Goal: Transaction & Acquisition: Book appointment/travel/reservation

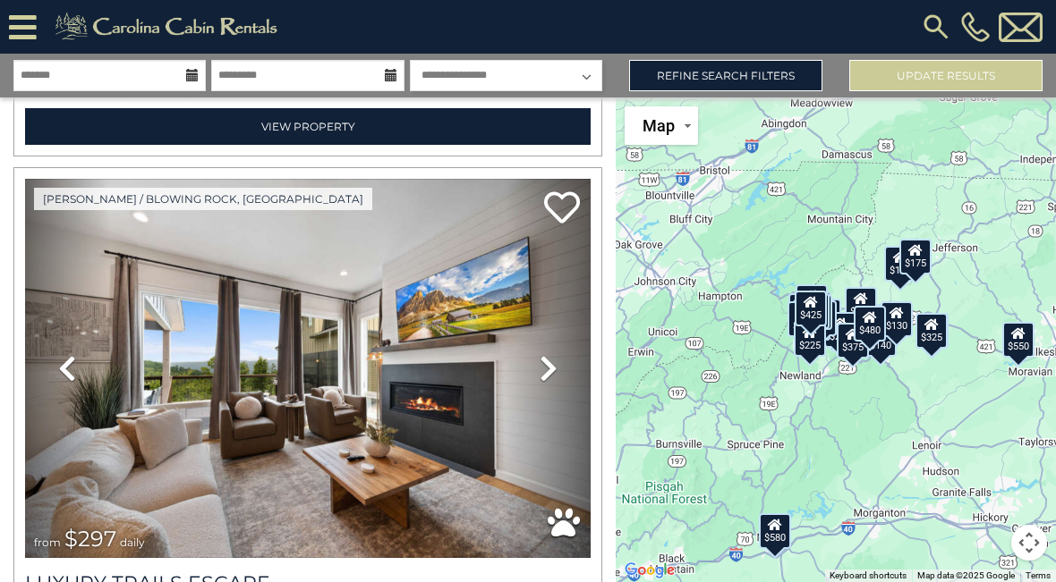
scroll to position [524, 0]
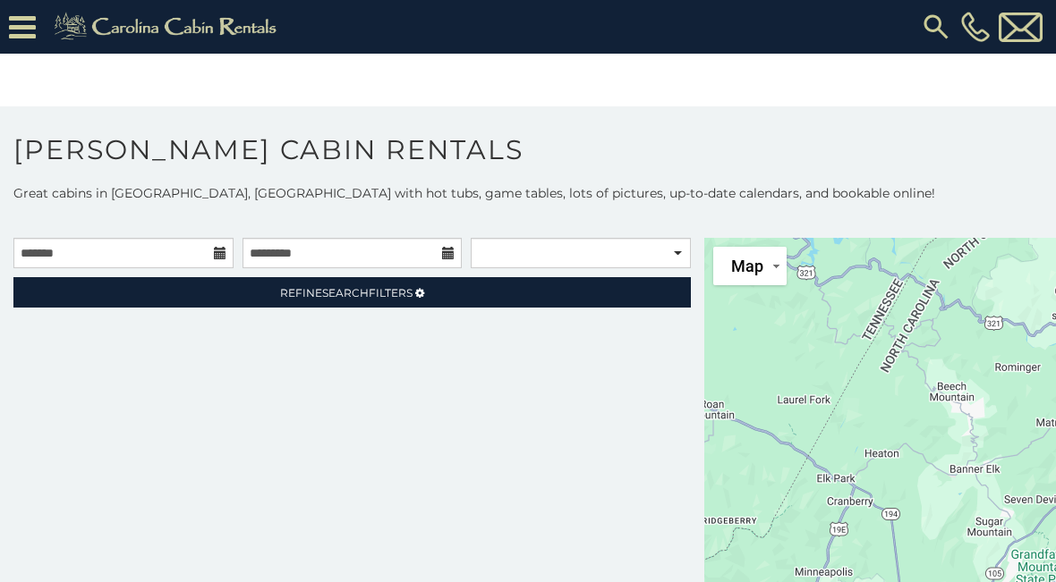
click at [147, 220] on p at bounding box center [528, 220] width 1056 height 18
click at [140, 255] on input "text" at bounding box center [123, 253] width 220 height 30
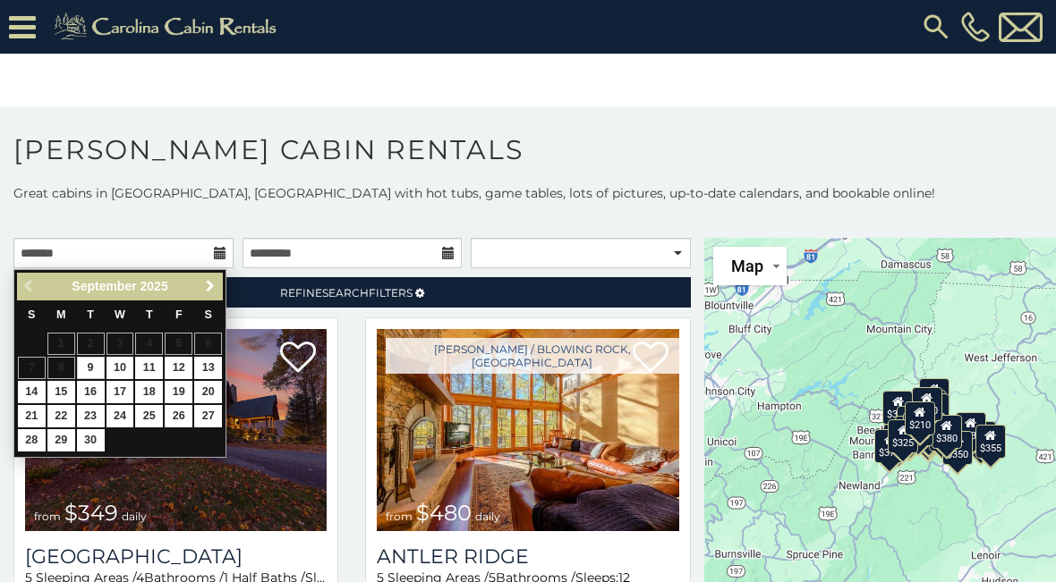
click at [214, 282] on span "Next" at bounding box center [210, 286] width 14 height 14
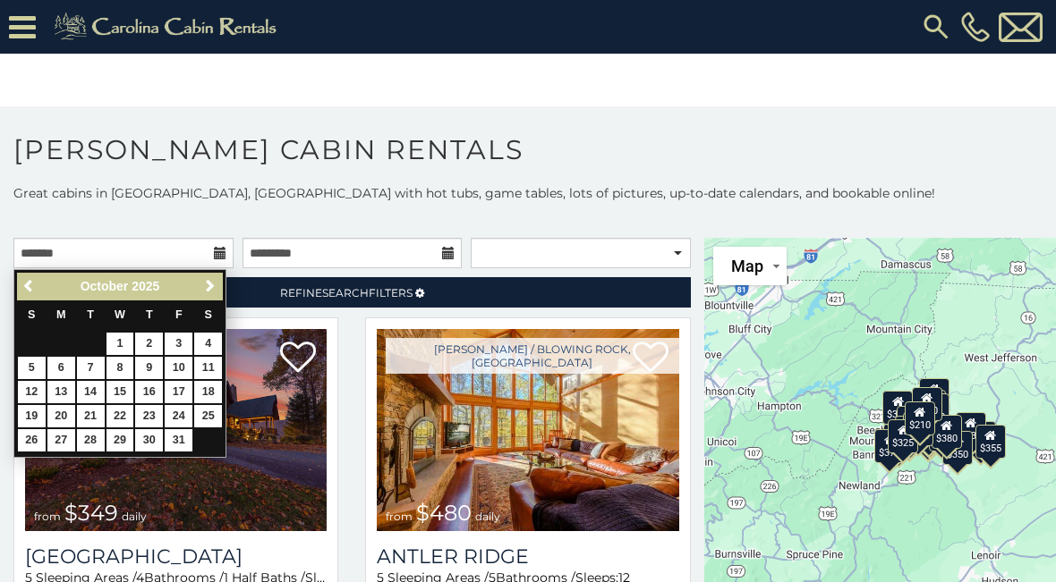
click at [179, 381] on link "17" at bounding box center [179, 392] width 28 height 22
type input "**********"
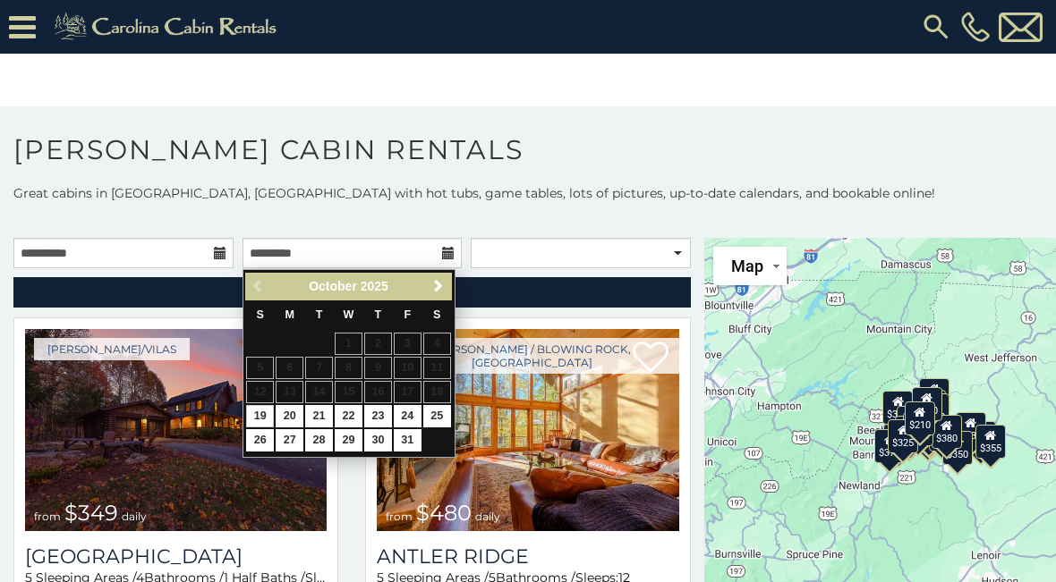
click at [259, 407] on link "19" at bounding box center [260, 416] width 28 height 22
type input "**********"
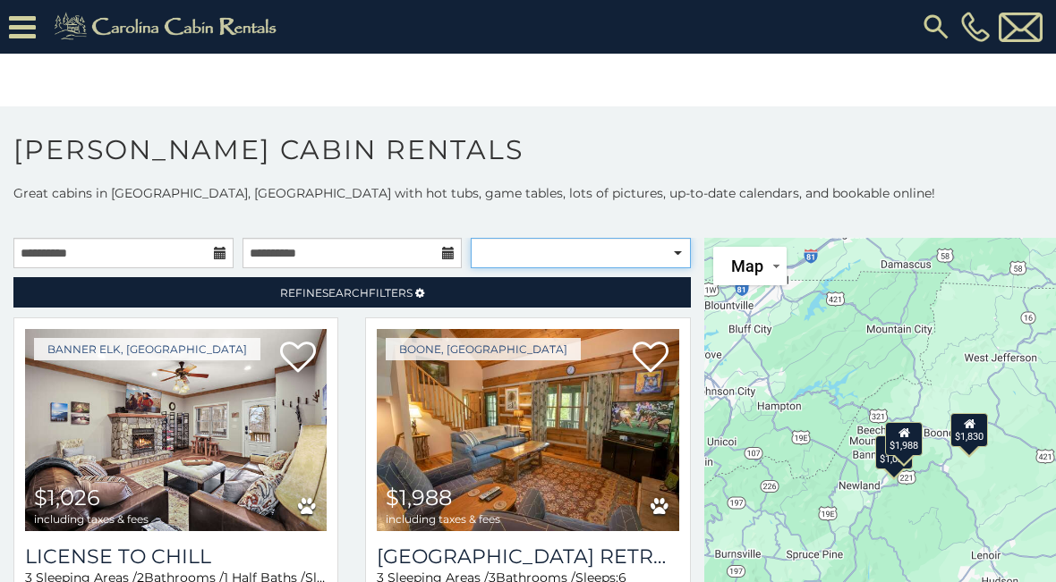
click at [636, 250] on select "**********" at bounding box center [581, 253] width 220 height 30
select select "**********"
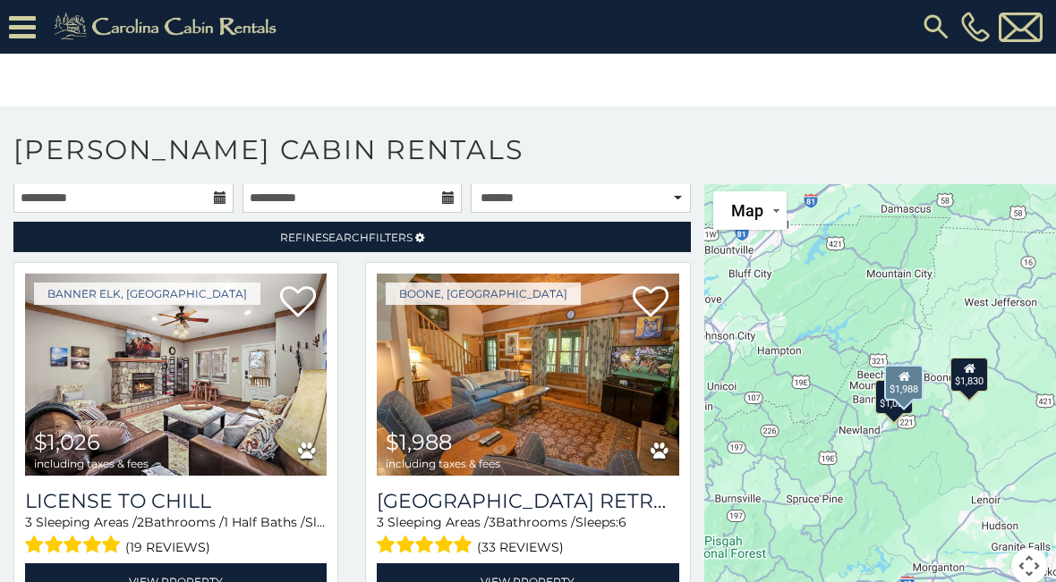
click at [510, 386] on img at bounding box center [527, 375] width 301 height 202
click at [533, 327] on img at bounding box center [527, 375] width 301 height 202
click at [494, 401] on img at bounding box center [527, 375] width 301 height 202
click at [507, 564] on link "View Property" at bounding box center [527, 582] width 301 height 37
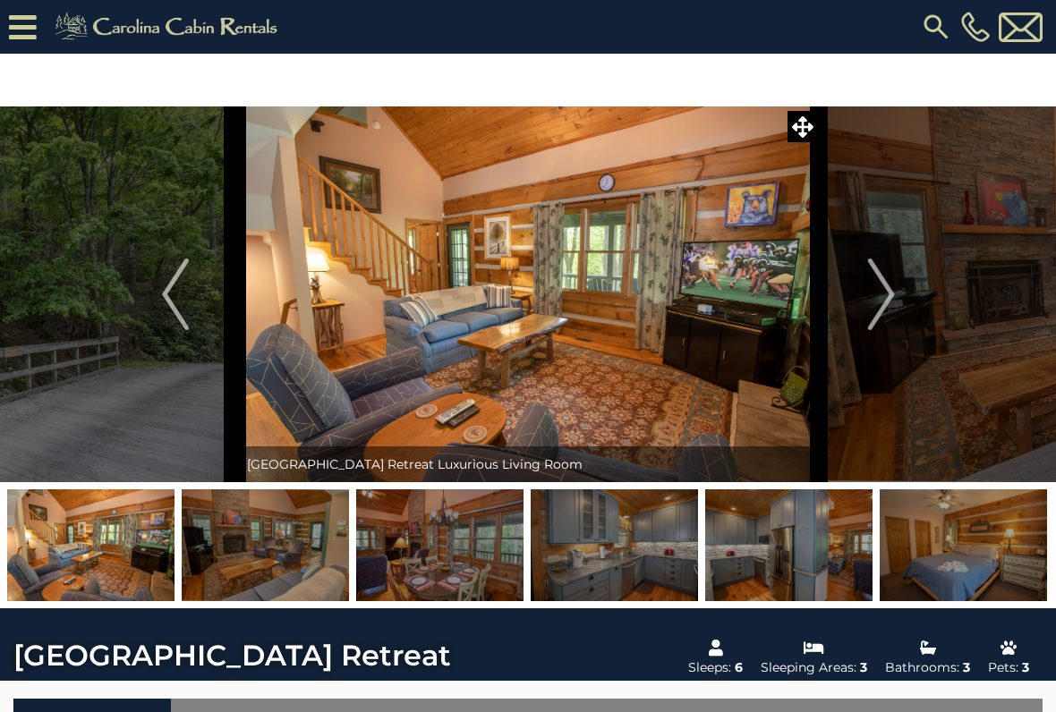
click at [899, 239] on button "Next" at bounding box center [880, 294] width 125 height 376
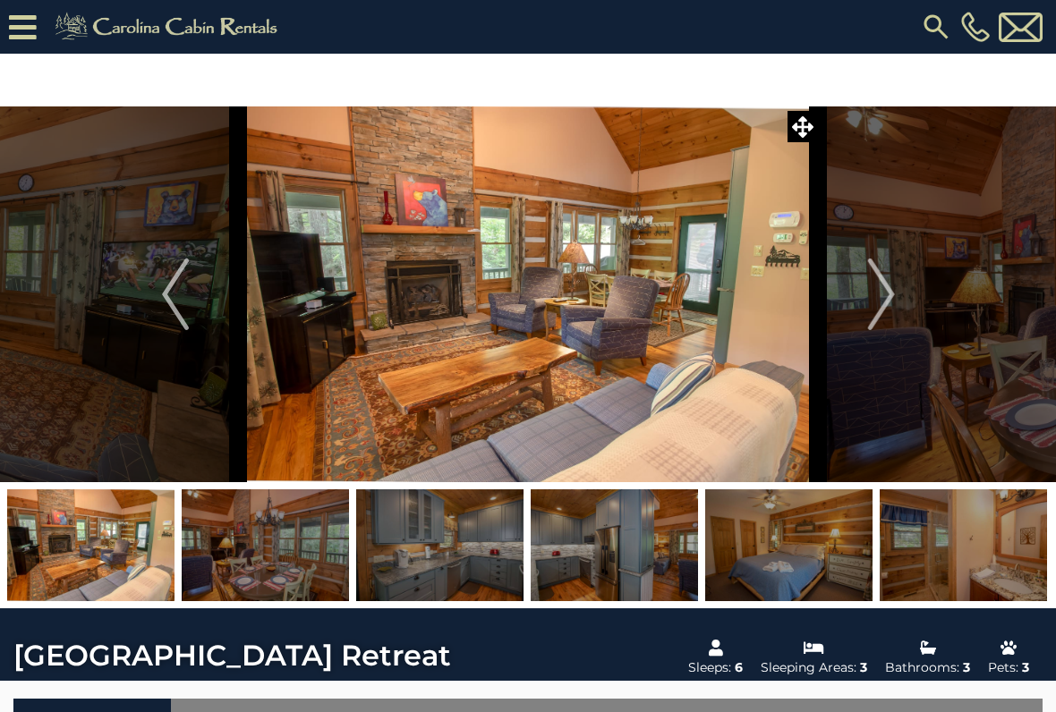
click at [881, 281] on img "Next" at bounding box center [880, 295] width 27 height 72
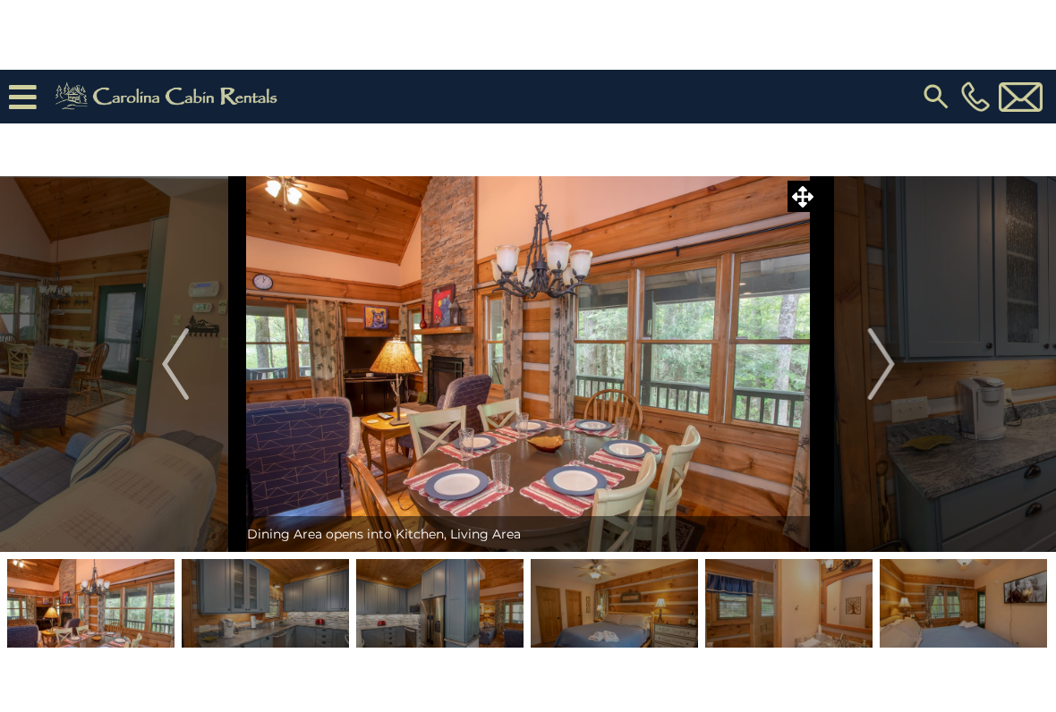
scroll to position [1, 0]
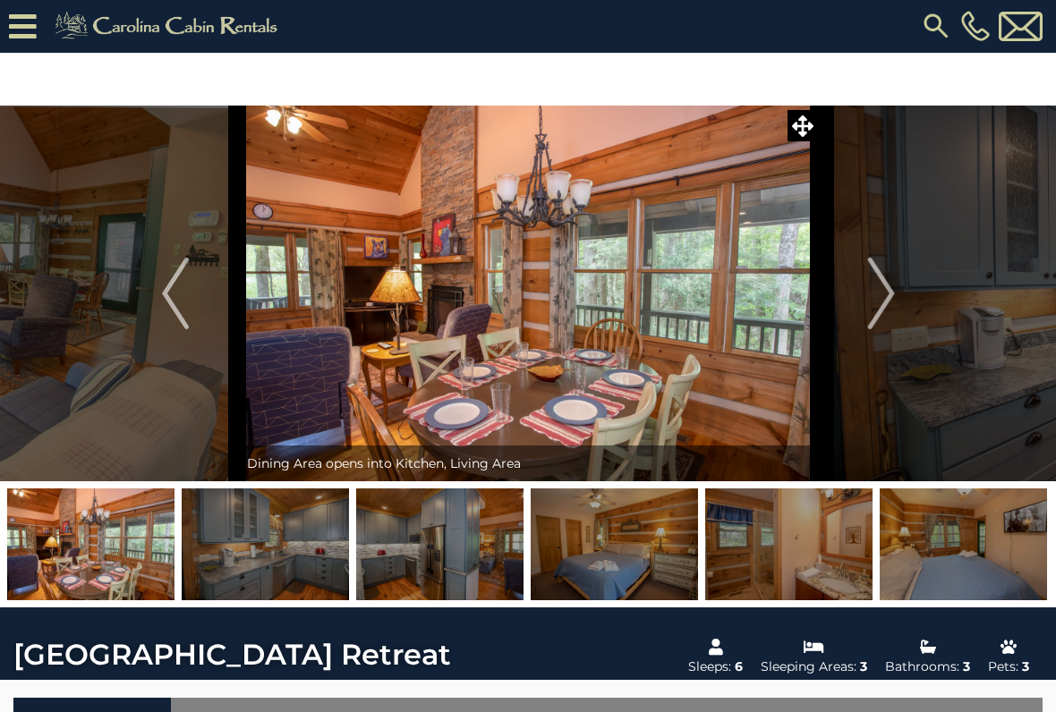
click at [164, 293] on img "Previous" at bounding box center [175, 294] width 27 height 72
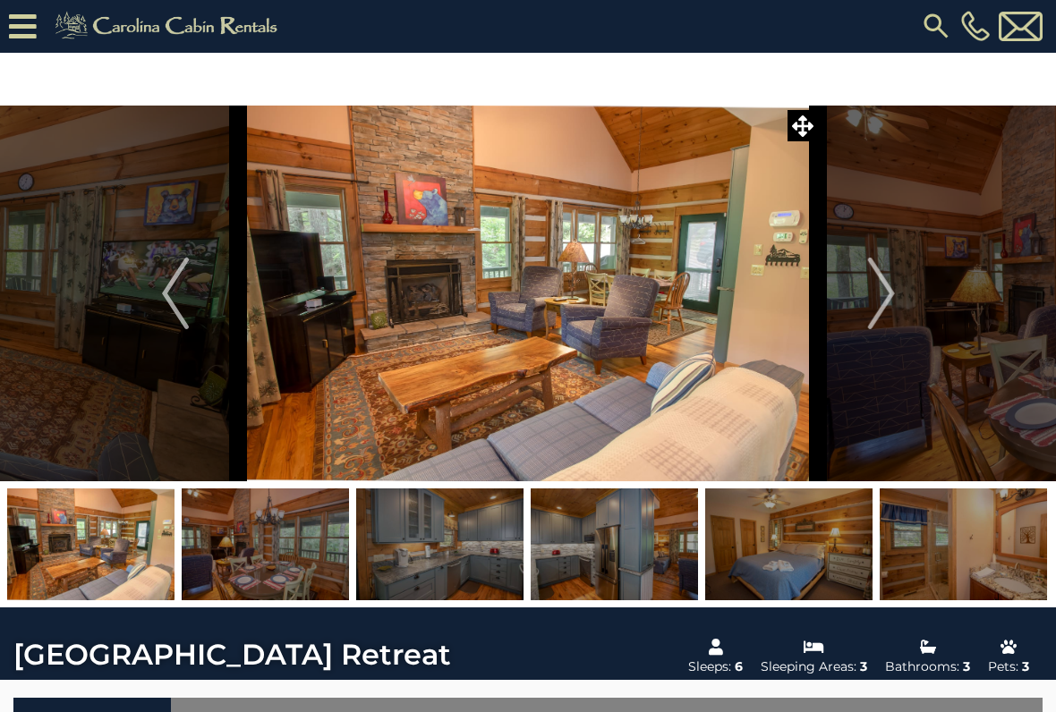
click at [886, 280] on img "Next" at bounding box center [880, 294] width 27 height 72
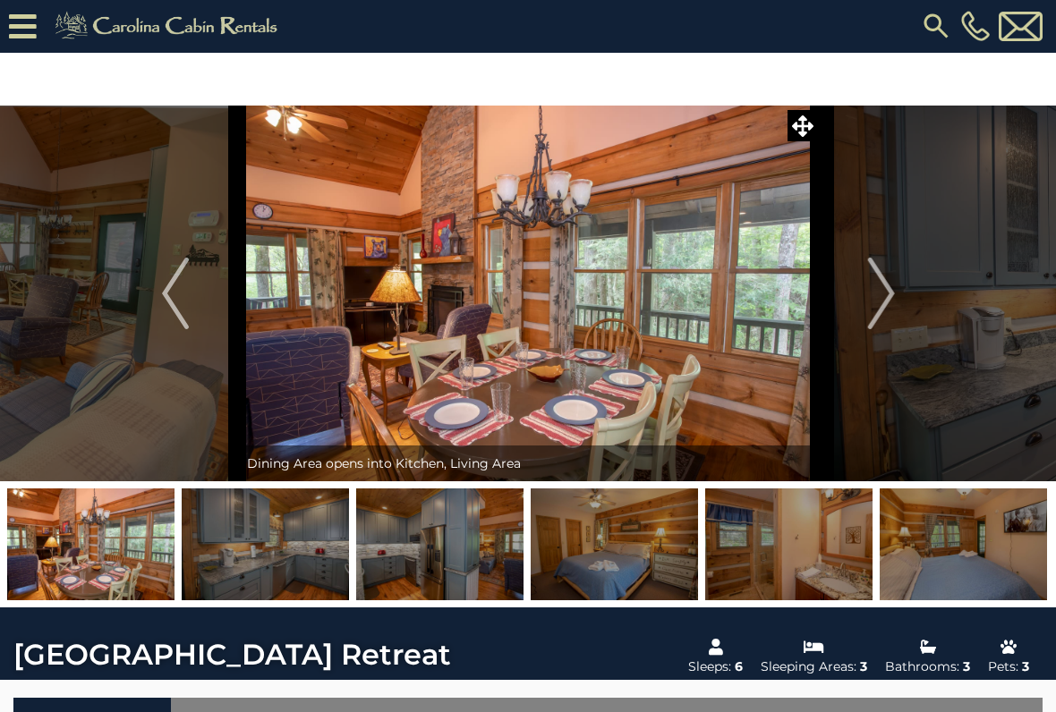
click at [877, 283] on img "Next" at bounding box center [880, 294] width 27 height 72
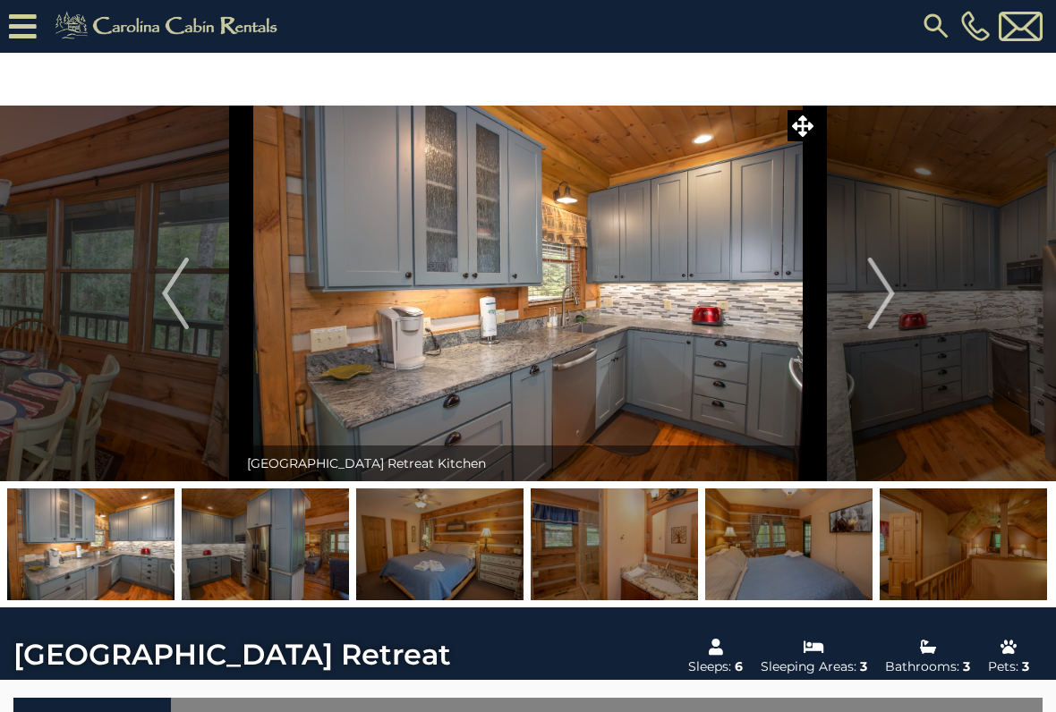
click at [886, 278] on img "Next" at bounding box center [880, 294] width 27 height 72
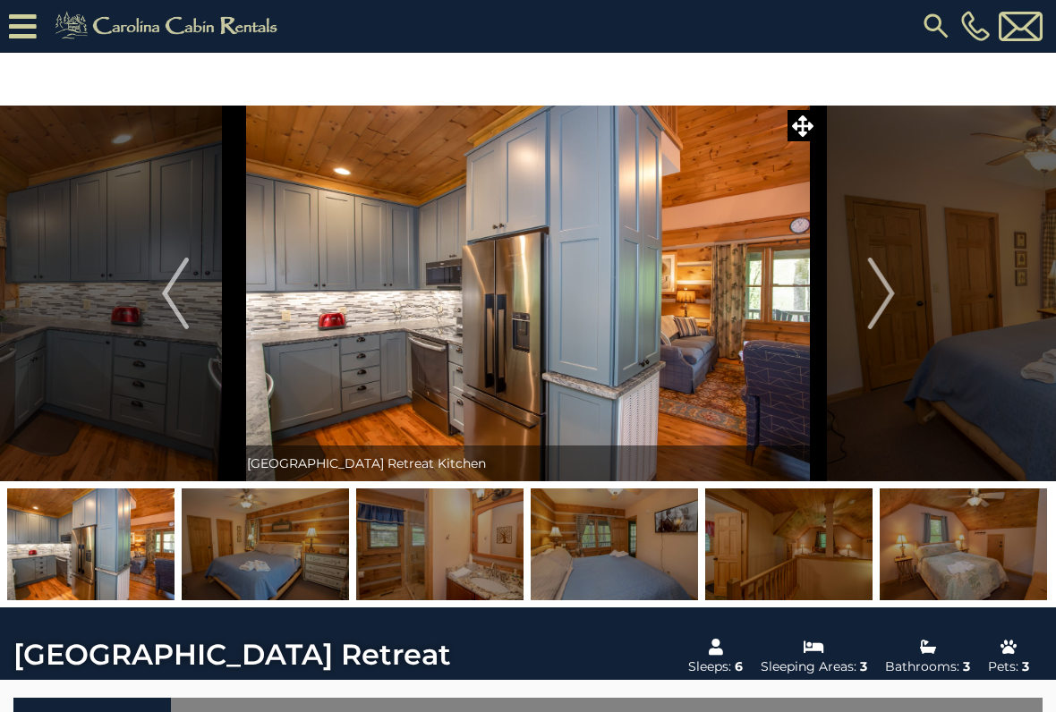
click at [873, 279] on img "Next" at bounding box center [880, 294] width 27 height 72
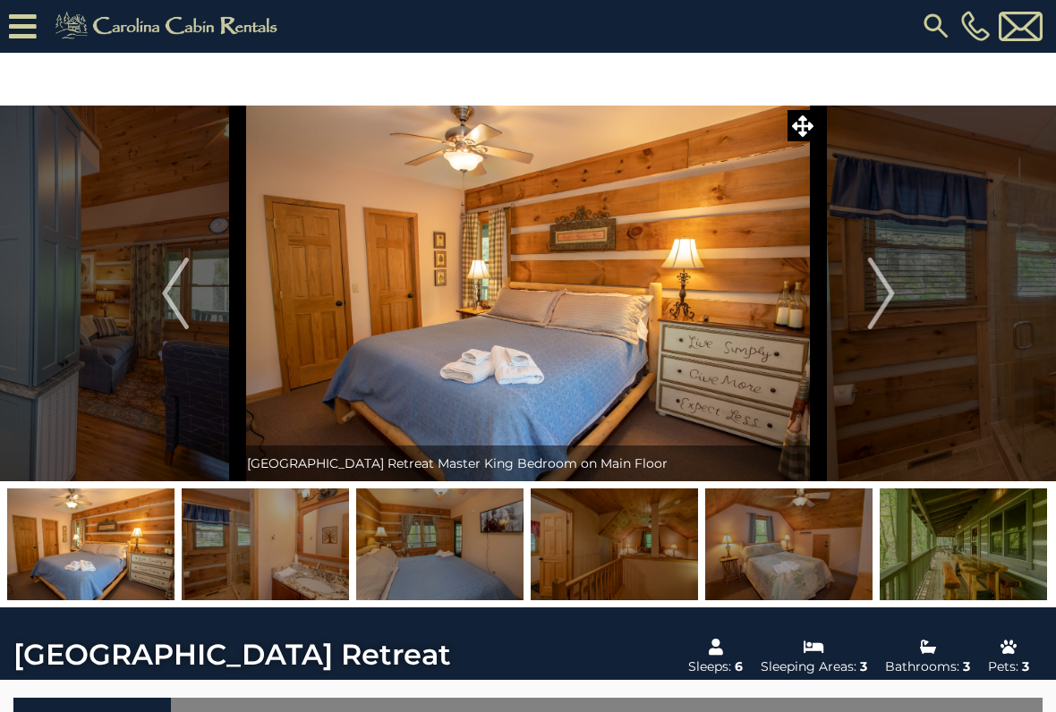
click at [885, 263] on img "Next" at bounding box center [880, 294] width 27 height 72
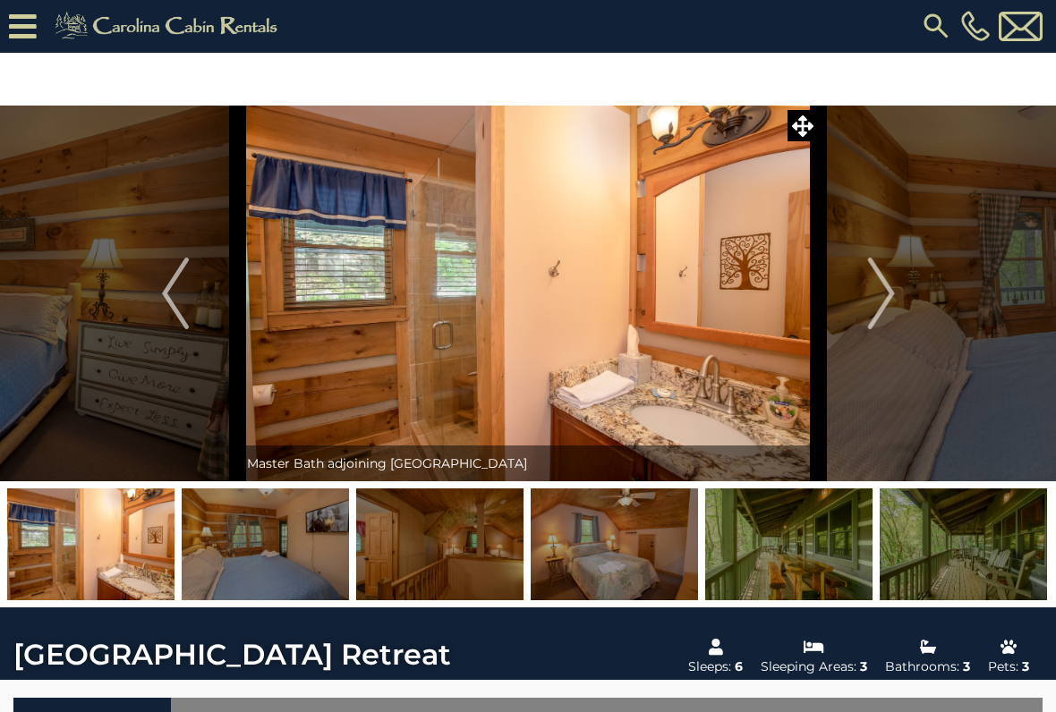
click at [889, 287] on img "Next" at bounding box center [880, 294] width 27 height 72
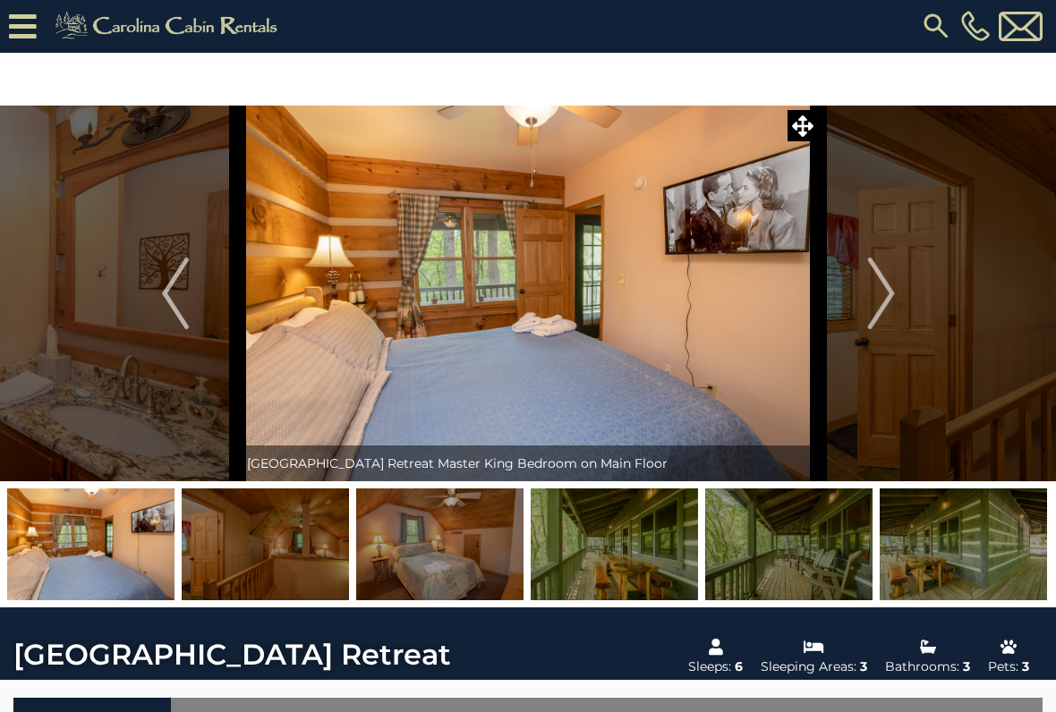
click at [884, 278] on img "Next" at bounding box center [880, 294] width 27 height 72
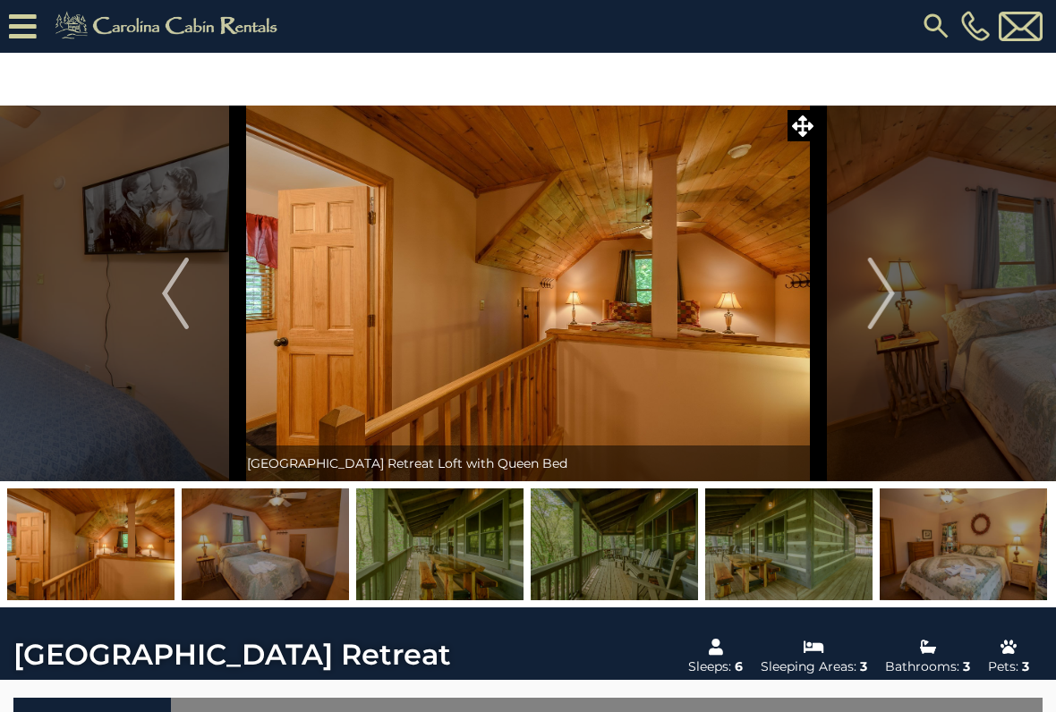
click at [163, 245] on button "Previous" at bounding box center [175, 294] width 125 height 376
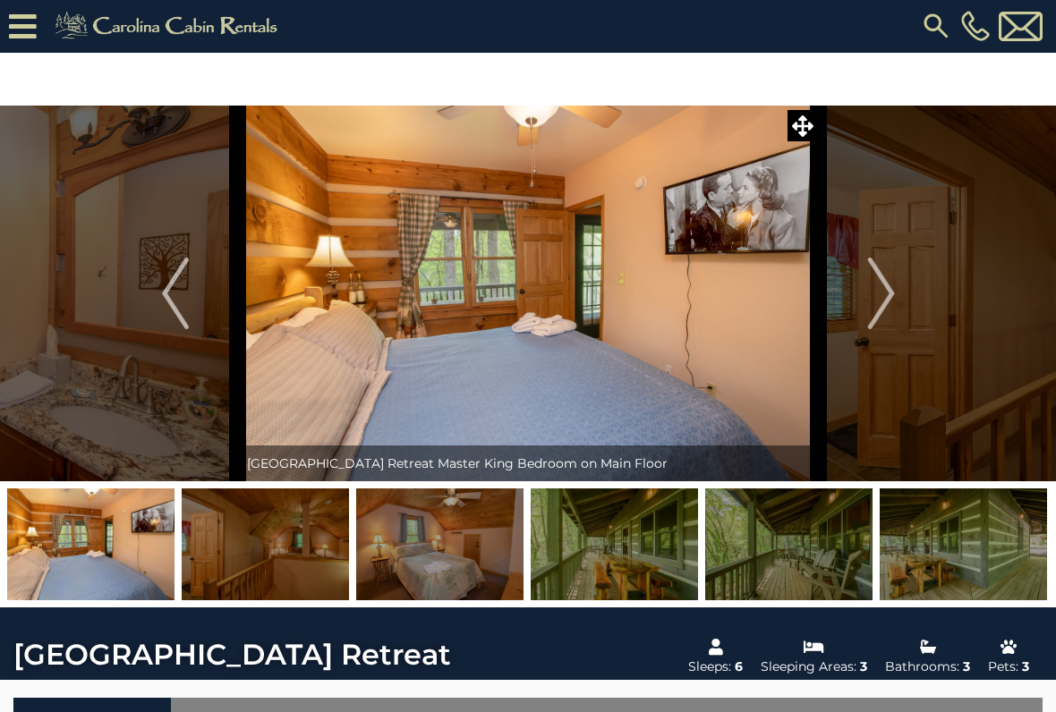
click at [885, 267] on img "Next" at bounding box center [880, 294] width 27 height 72
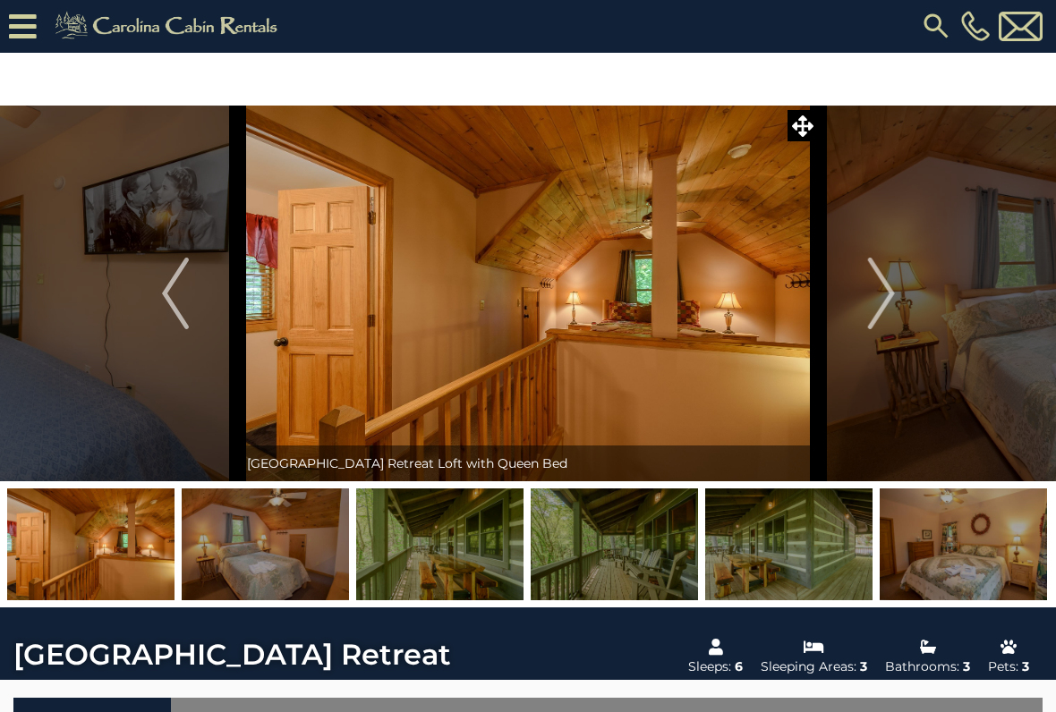
click at [887, 279] on img "Next" at bounding box center [880, 294] width 27 height 72
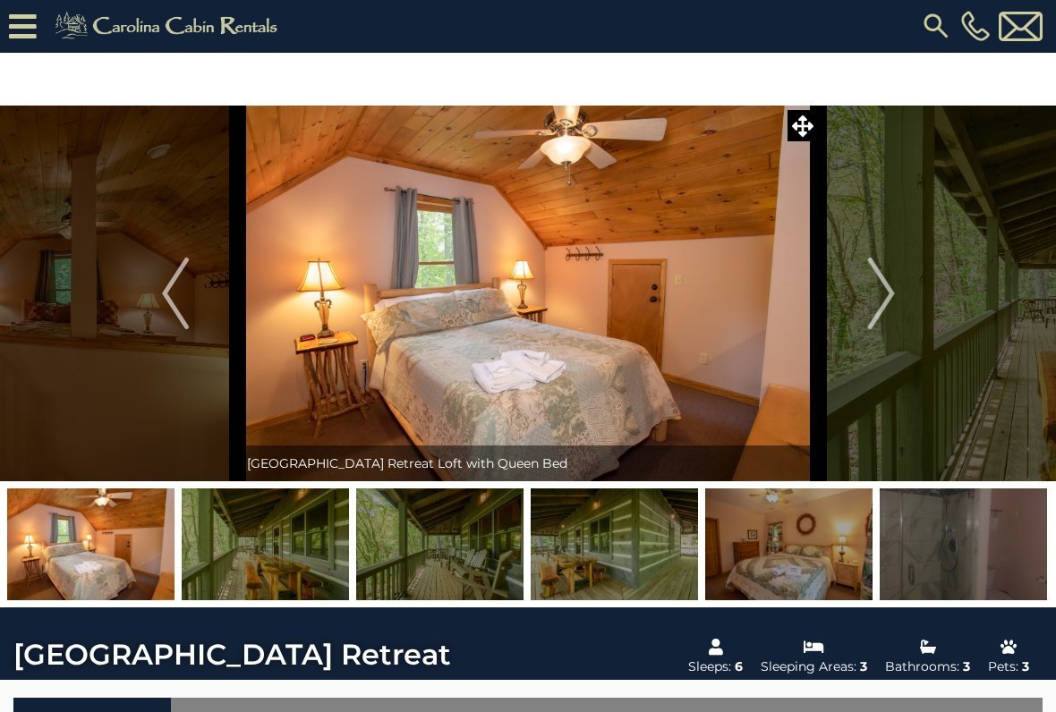
click at [883, 267] on img "Next" at bounding box center [880, 294] width 27 height 72
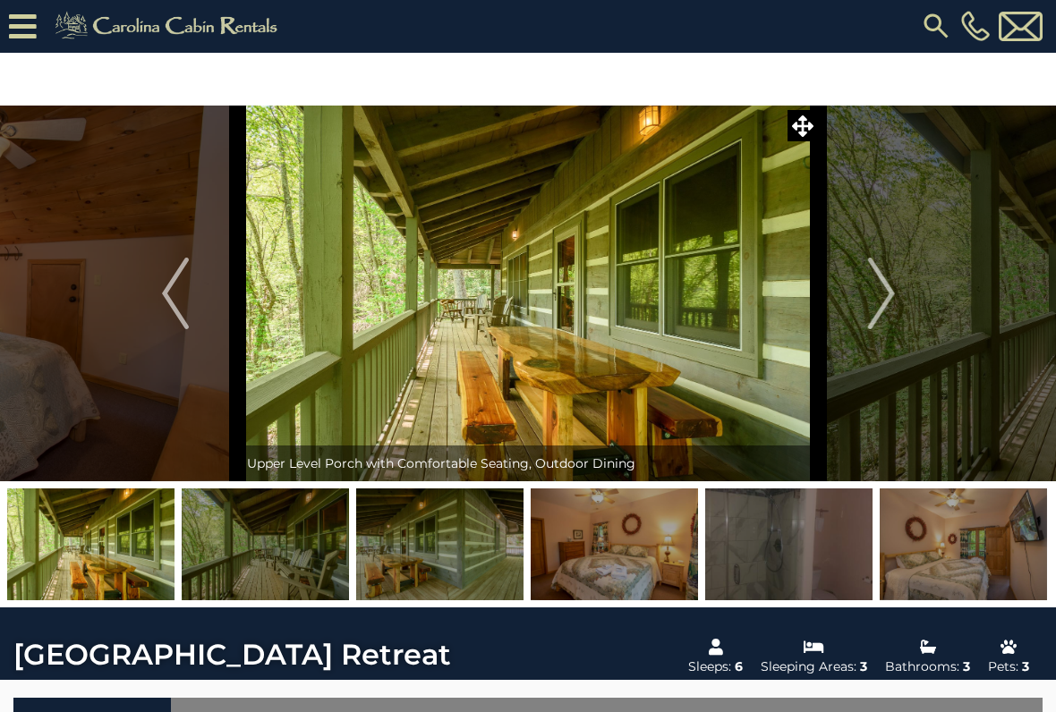
click at [894, 271] on img "Next" at bounding box center [880, 294] width 27 height 72
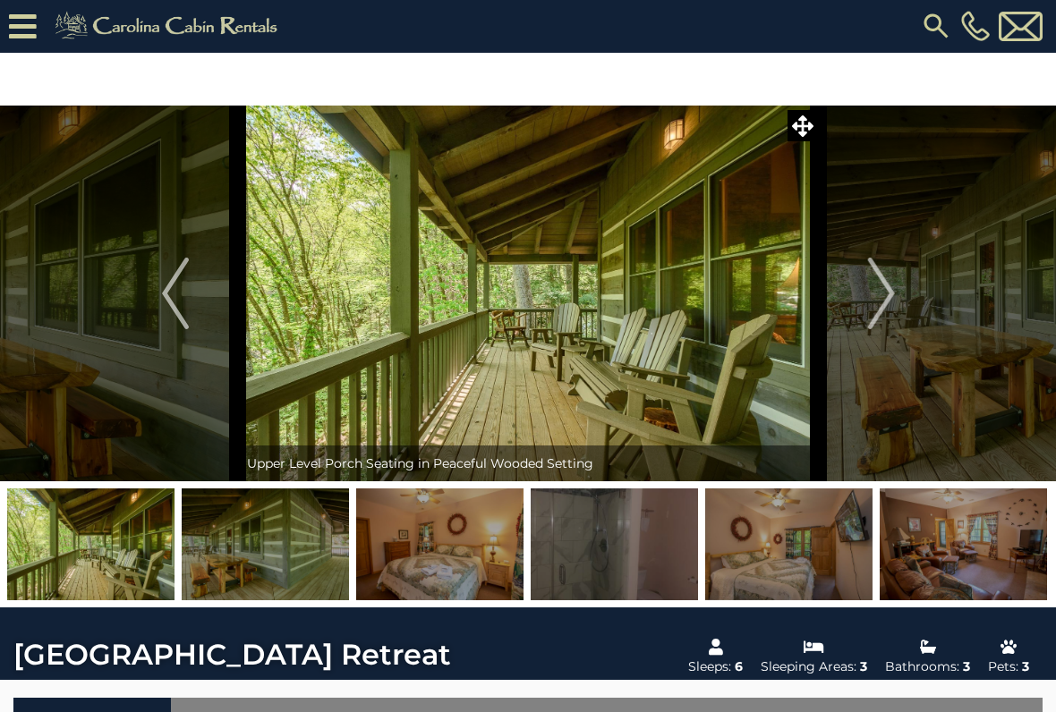
click at [876, 282] on img "Next" at bounding box center [880, 294] width 27 height 72
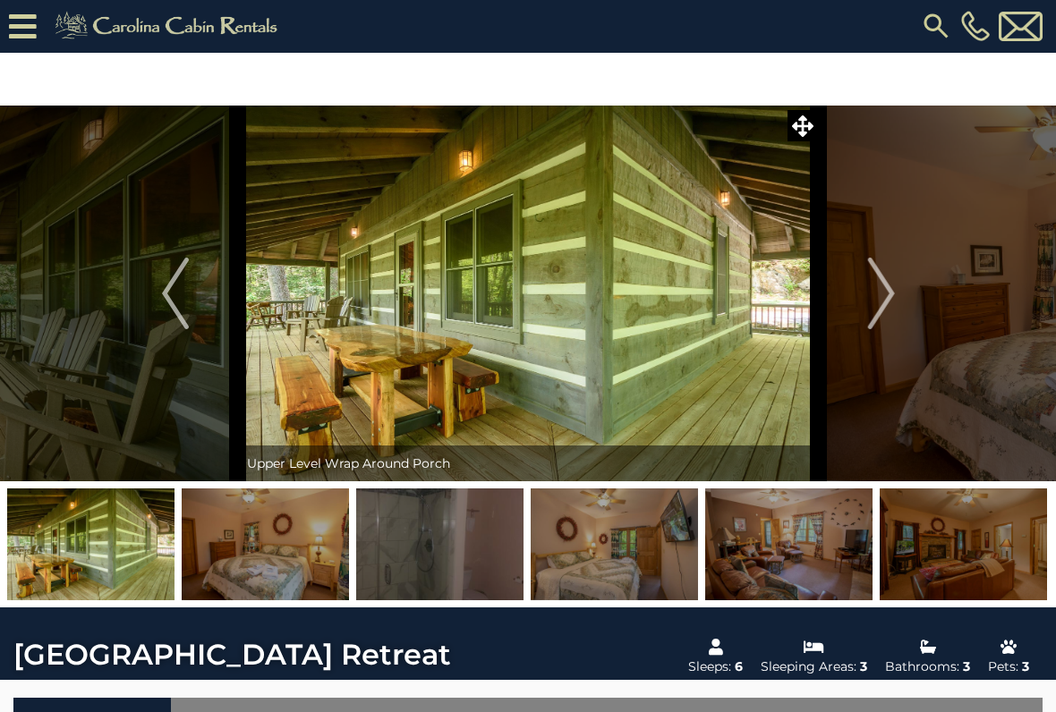
click at [892, 265] on img "Next" at bounding box center [880, 294] width 27 height 72
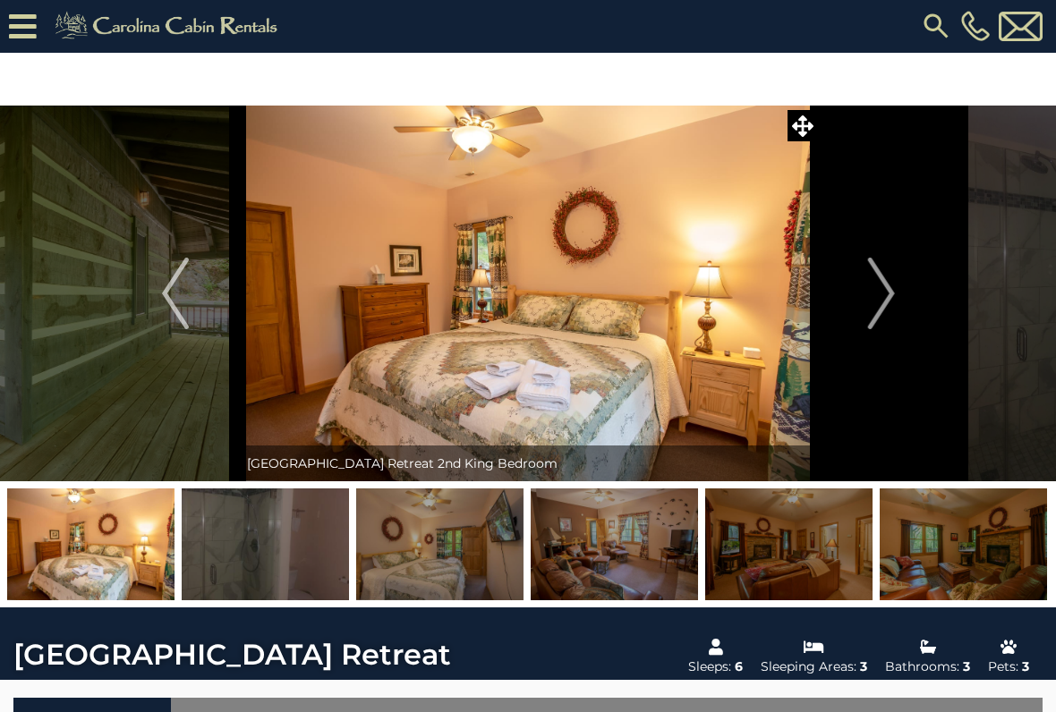
click at [878, 280] on img "Next" at bounding box center [880, 294] width 27 height 72
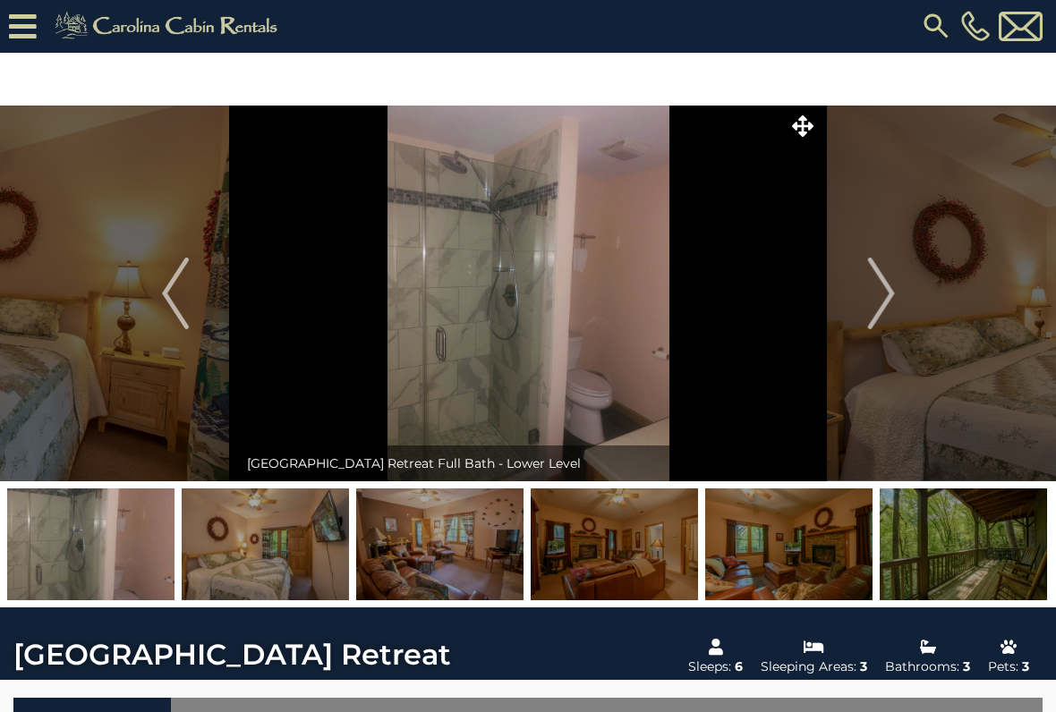
click at [887, 283] on img "Next" at bounding box center [880, 294] width 27 height 72
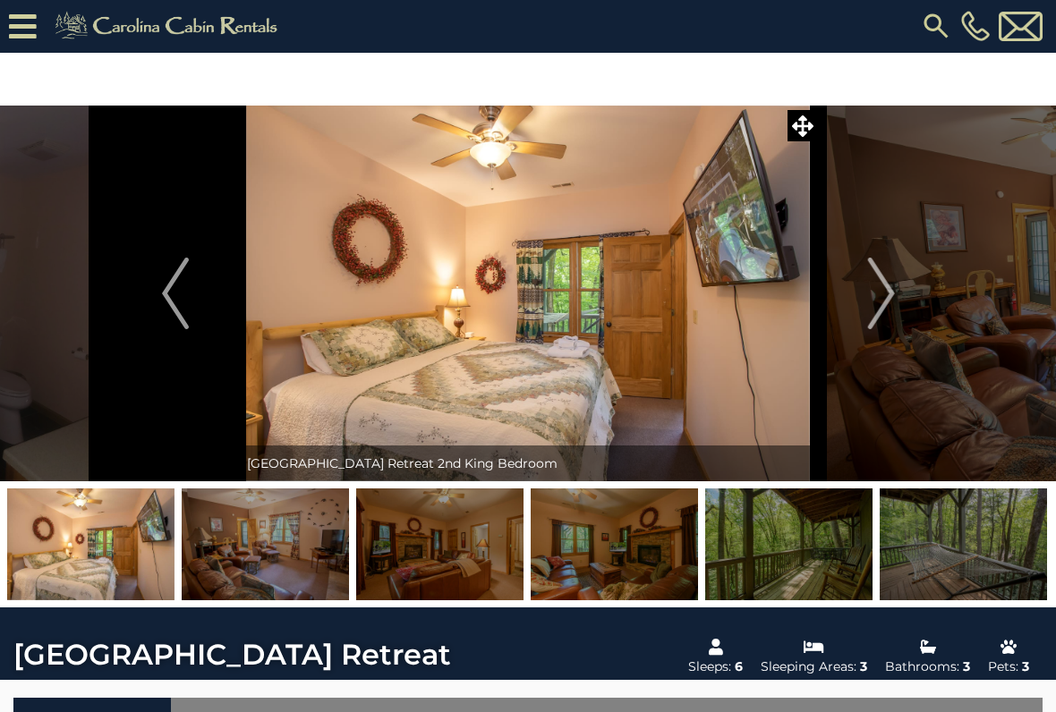
click at [896, 276] on button "Next" at bounding box center [880, 294] width 125 height 376
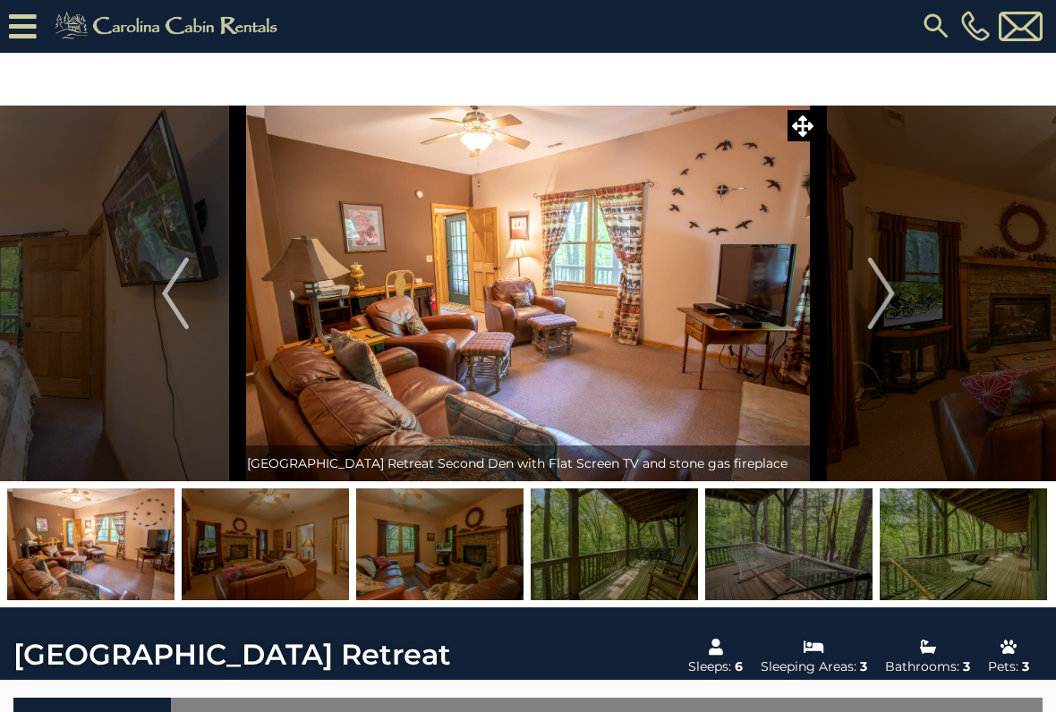
click at [890, 289] on img "Next" at bounding box center [880, 294] width 27 height 72
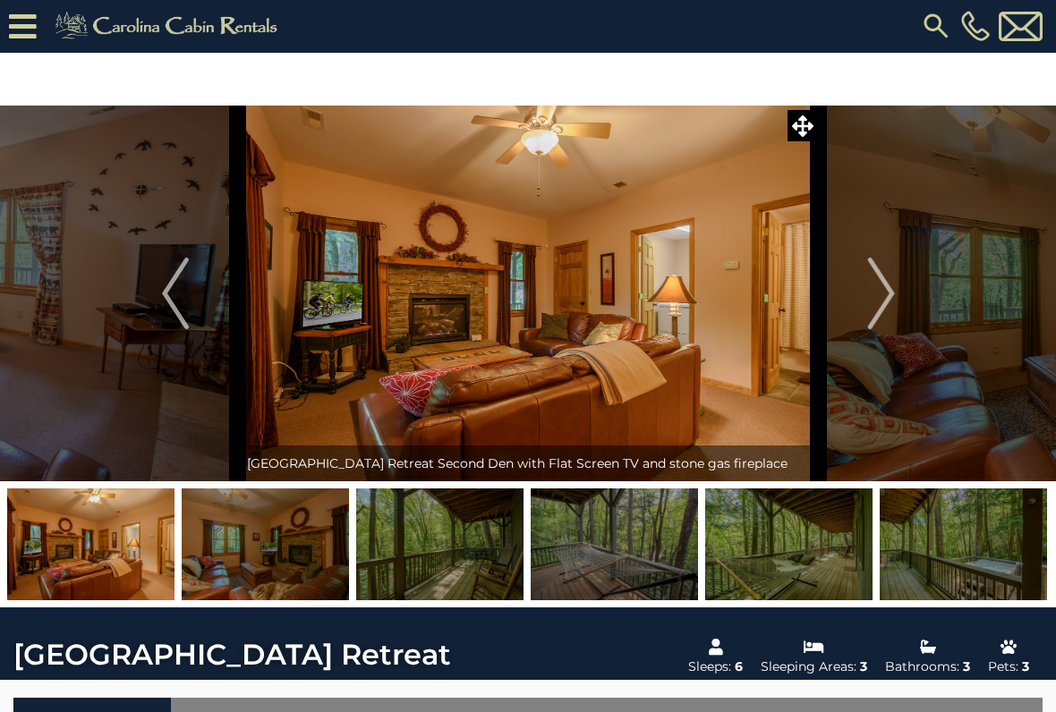
click at [891, 273] on img "Next" at bounding box center [880, 294] width 27 height 72
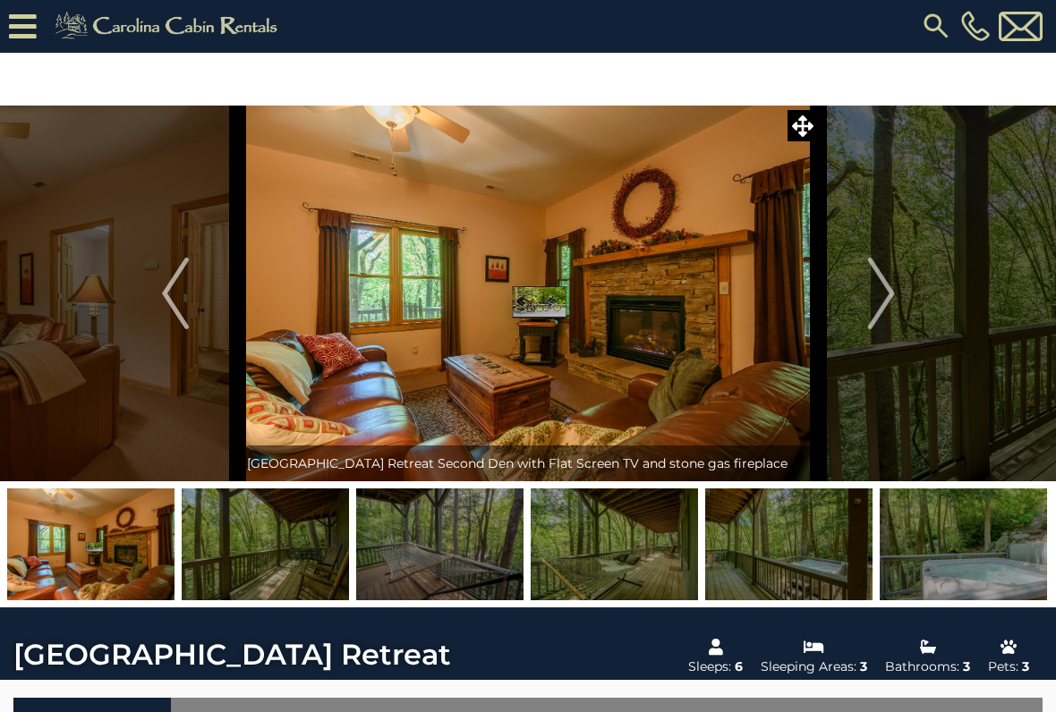
click at [877, 278] on img "Next" at bounding box center [880, 294] width 27 height 72
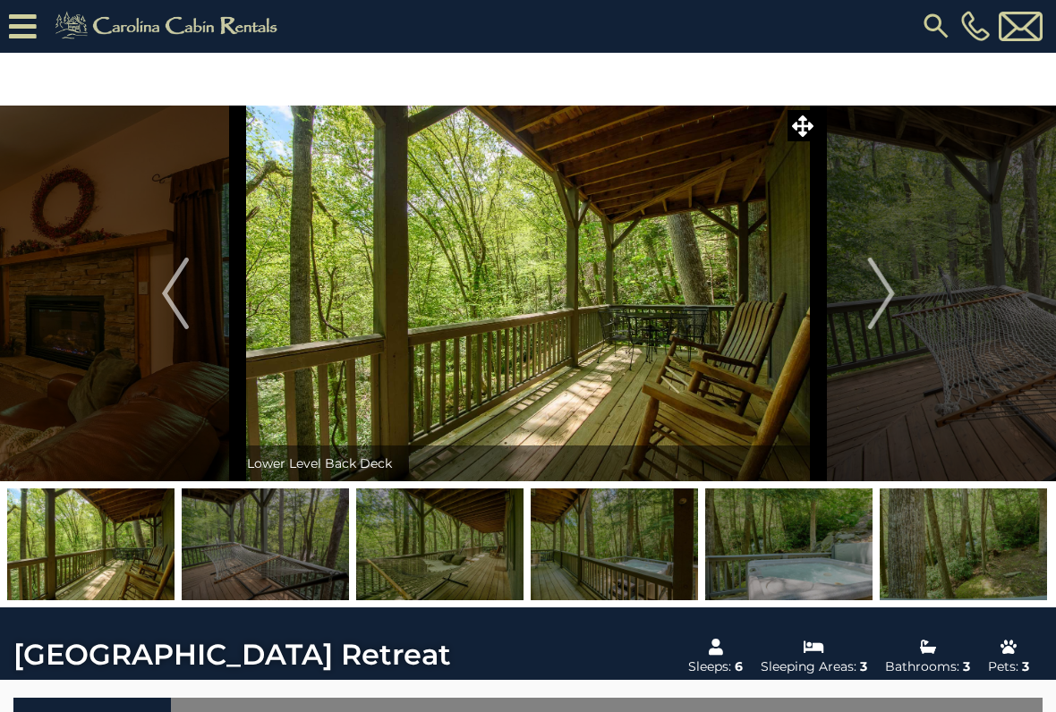
click at [883, 273] on img "Next" at bounding box center [880, 294] width 27 height 72
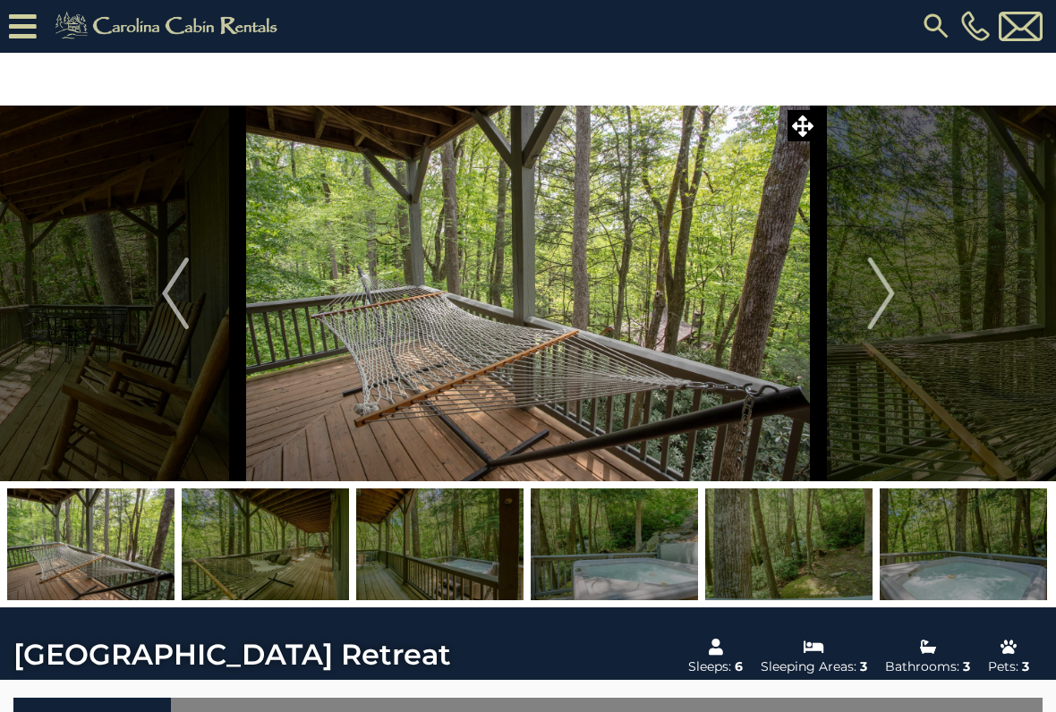
click at [878, 271] on img "Next" at bounding box center [880, 294] width 27 height 72
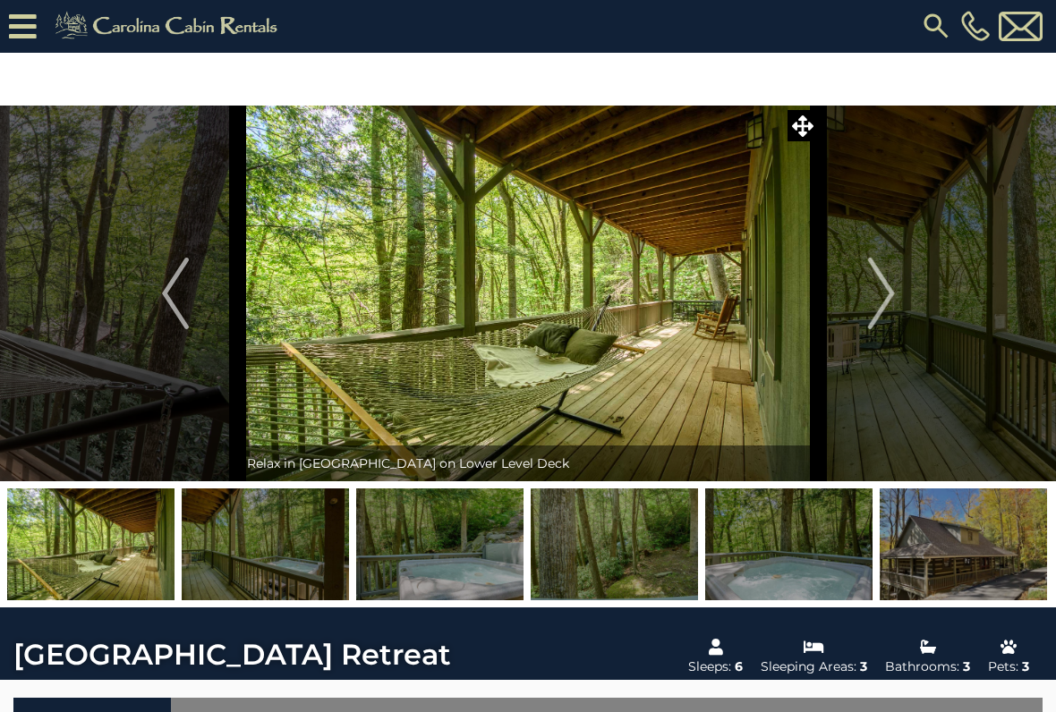
click at [854, 278] on button "Next" at bounding box center [880, 294] width 125 height 376
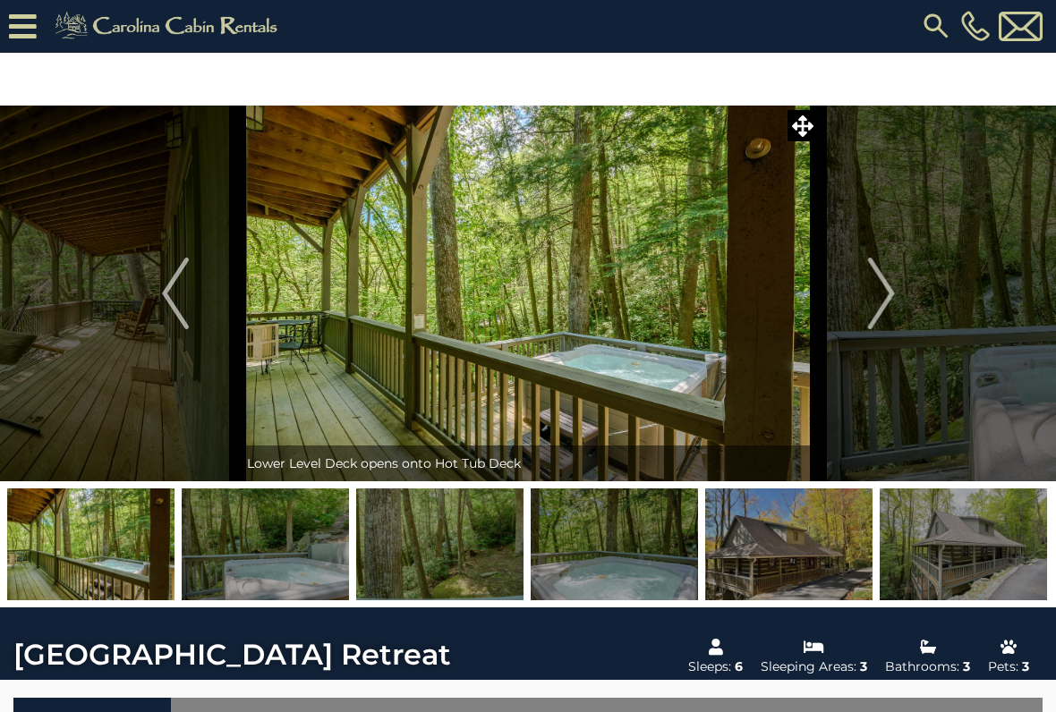
click at [877, 276] on img "Next" at bounding box center [880, 294] width 27 height 72
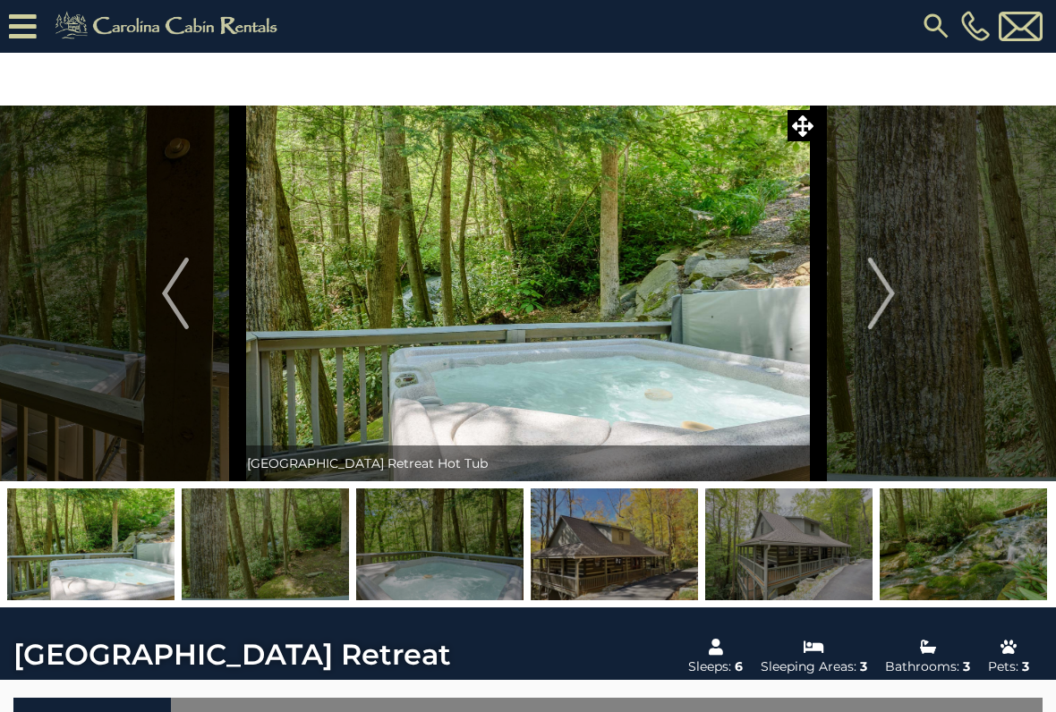
click at [886, 280] on img "Next" at bounding box center [880, 294] width 27 height 72
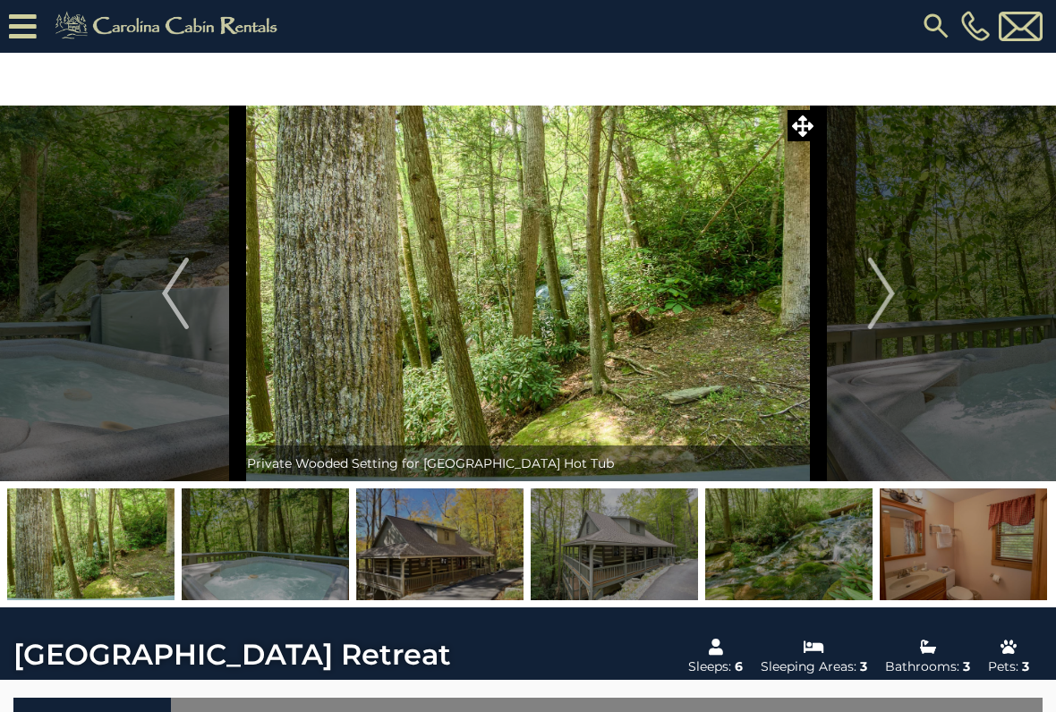
click at [877, 284] on img "Next" at bounding box center [880, 294] width 27 height 72
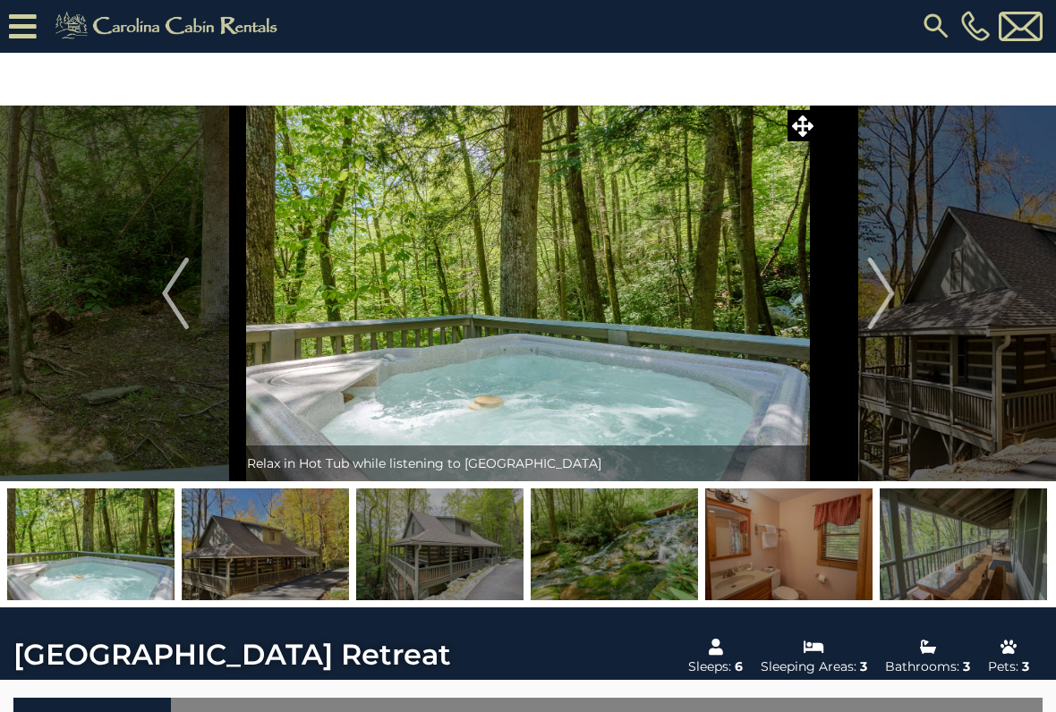
click at [157, 272] on button "Previous" at bounding box center [175, 294] width 125 height 376
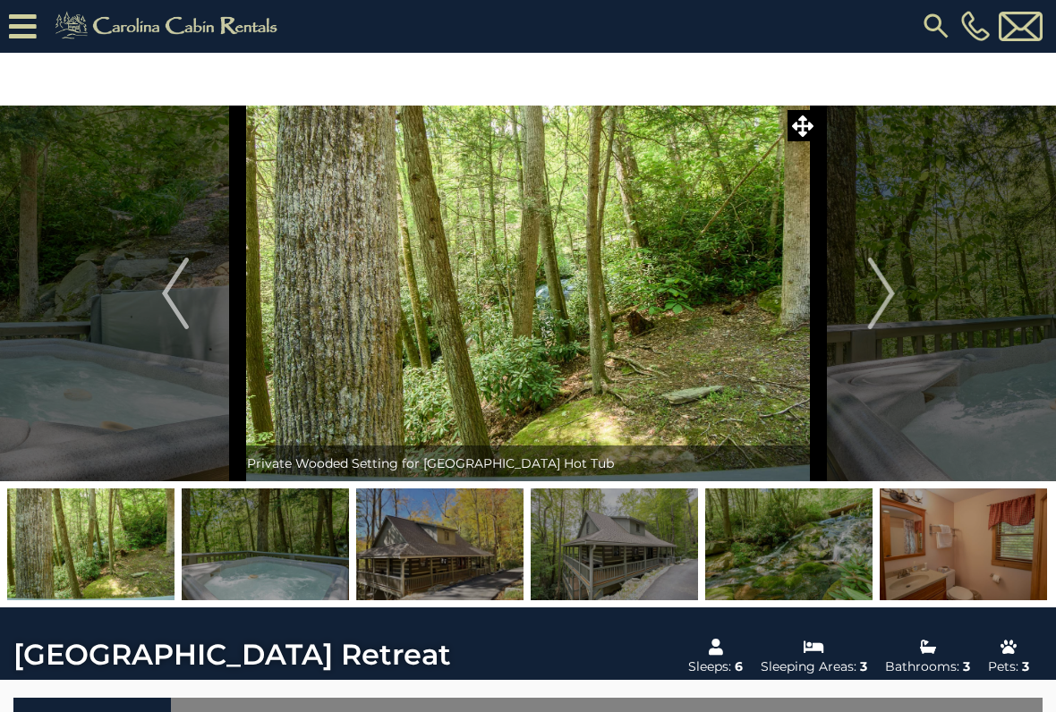
click at [881, 258] on img "Next" at bounding box center [880, 294] width 27 height 72
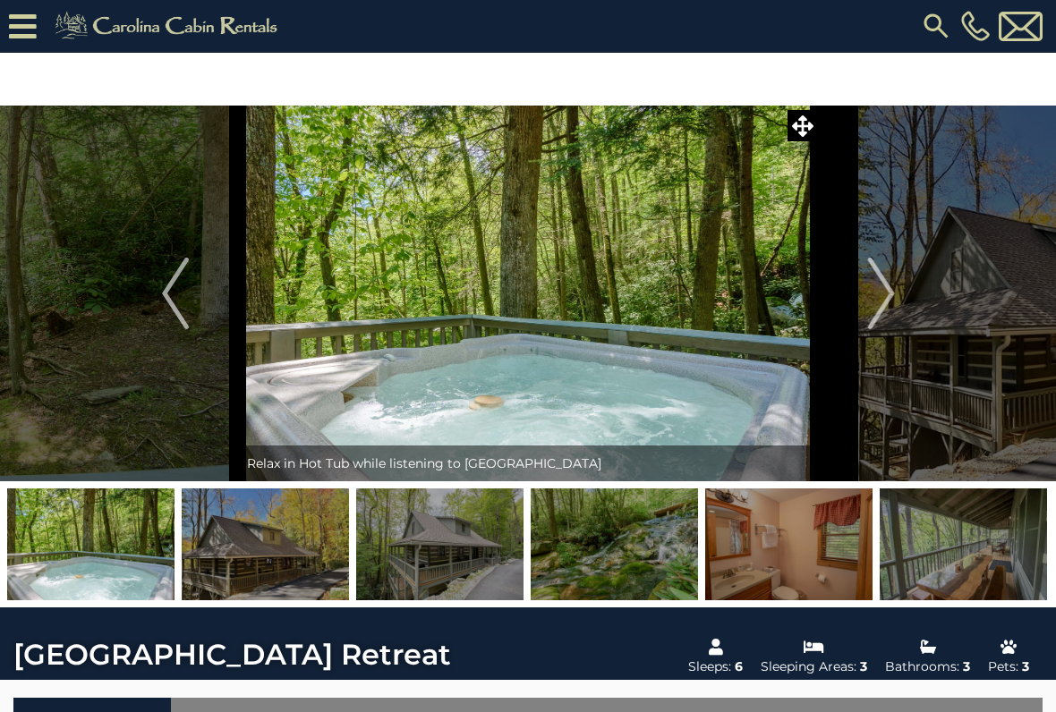
click at [878, 267] on img "Next" at bounding box center [880, 294] width 27 height 72
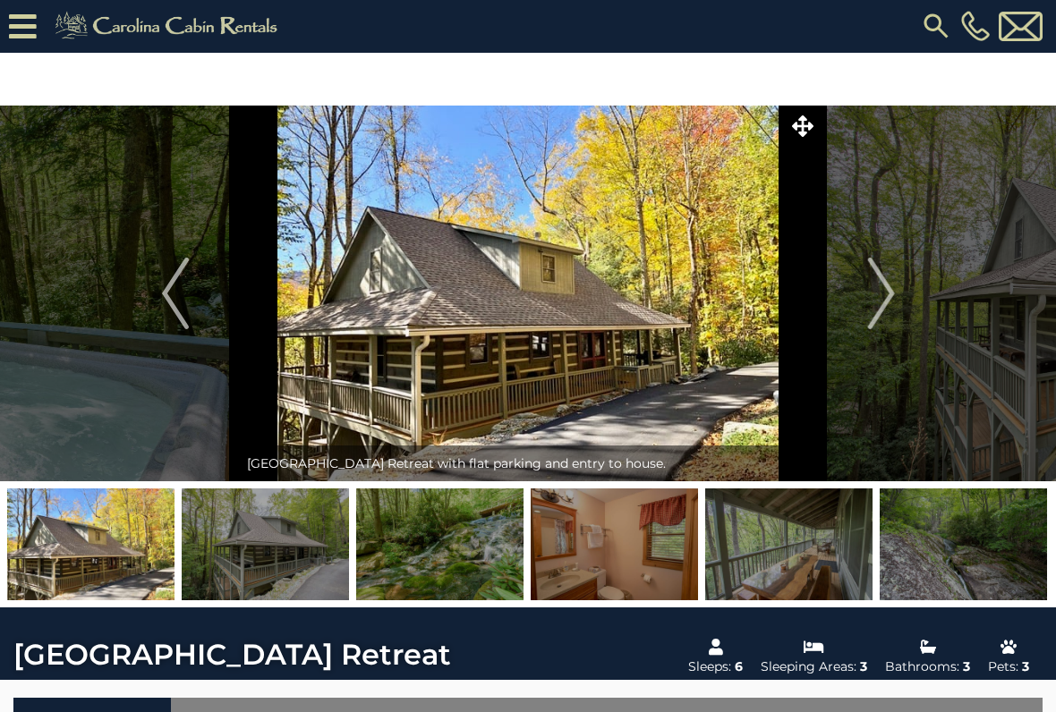
click at [868, 269] on img "Next" at bounding box center [880, 294] width 27 height 72
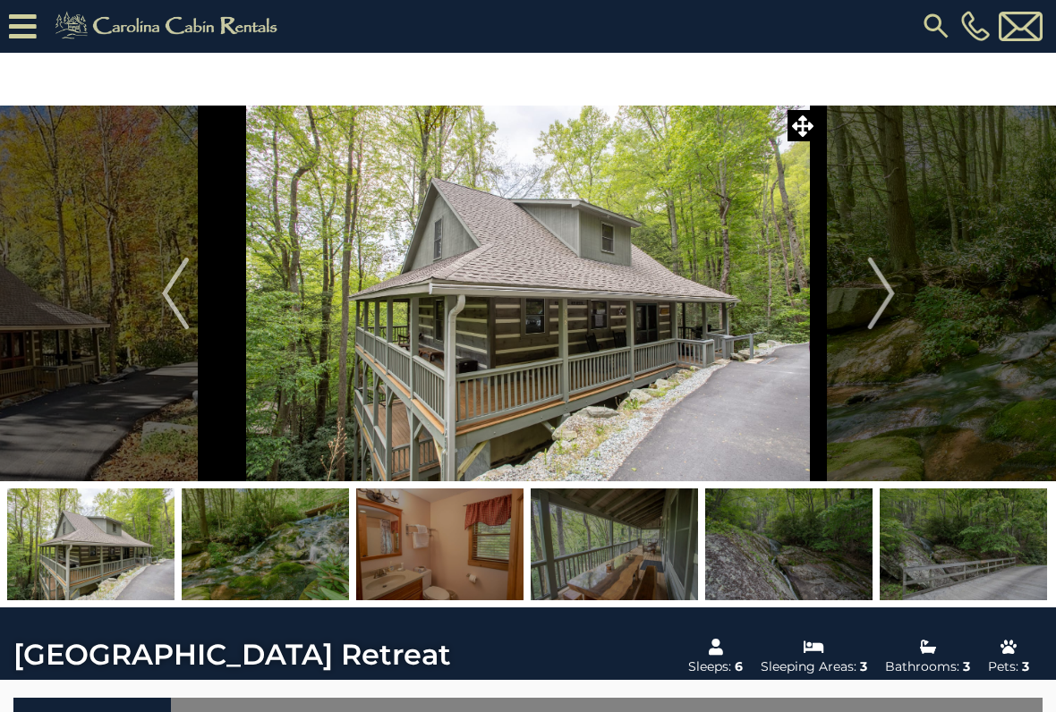
click at [882, 272] on img "Next" at bounding box center [880, 294] width 27 height 72
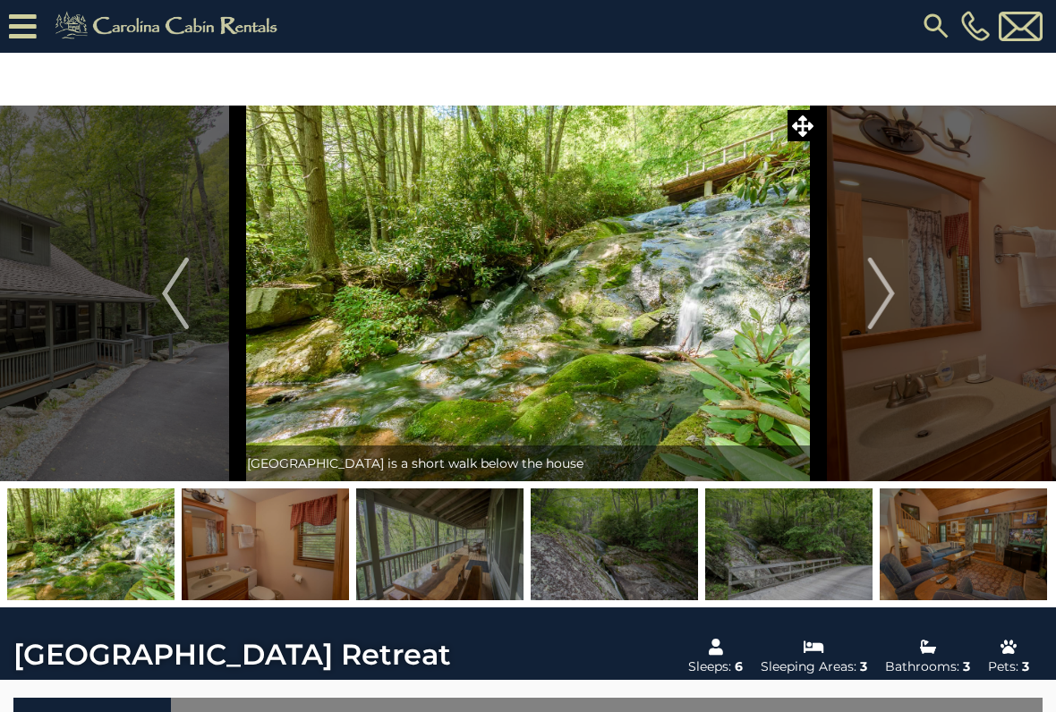
click at [876, 274] on img "Next" at bounding box center [880, 294] width 27 height 72
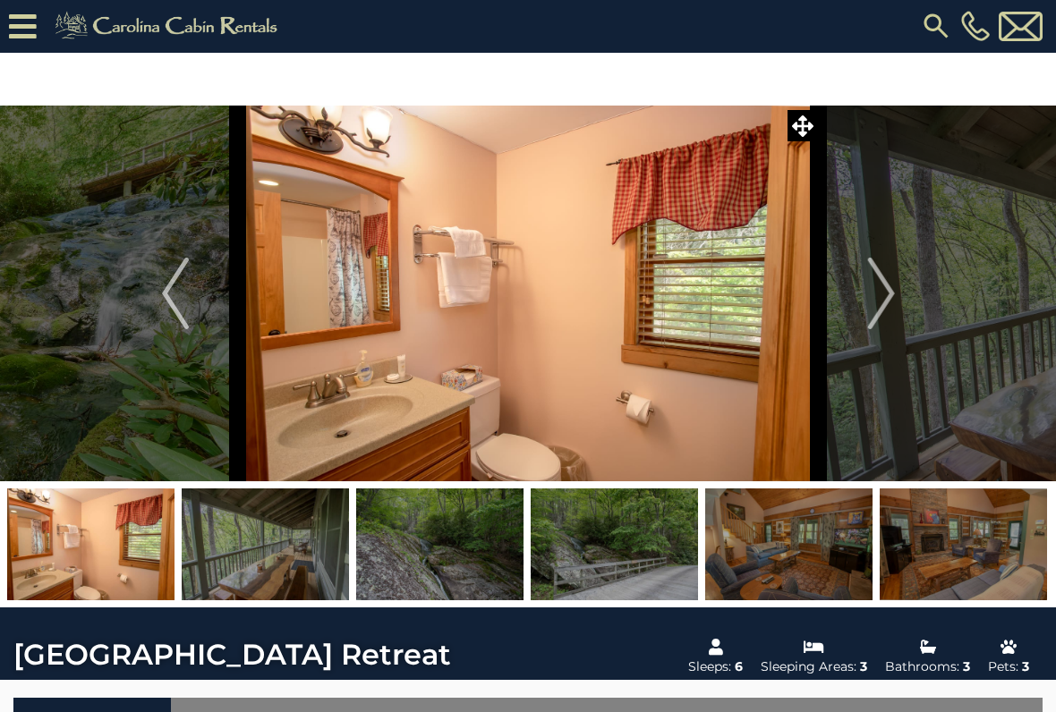
click at [875, 260] on img "Next" at bounding box center [880, 294] width 27 height 72
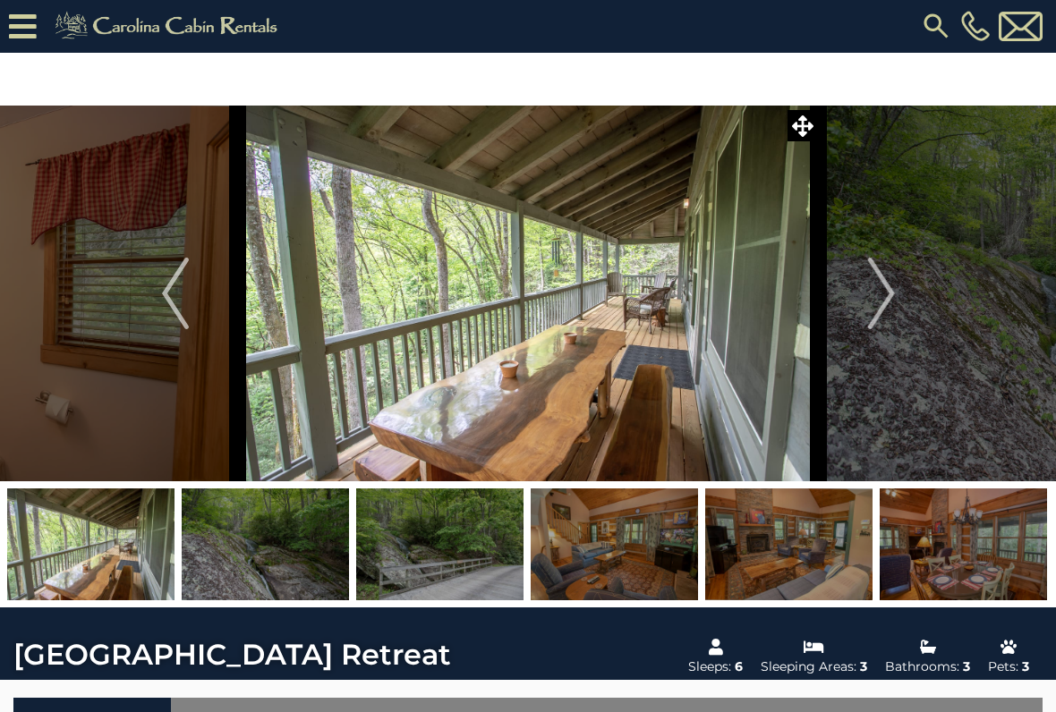
click at [864, 273] on button "Next" at bounding box center [880, 294] width 125 height 376
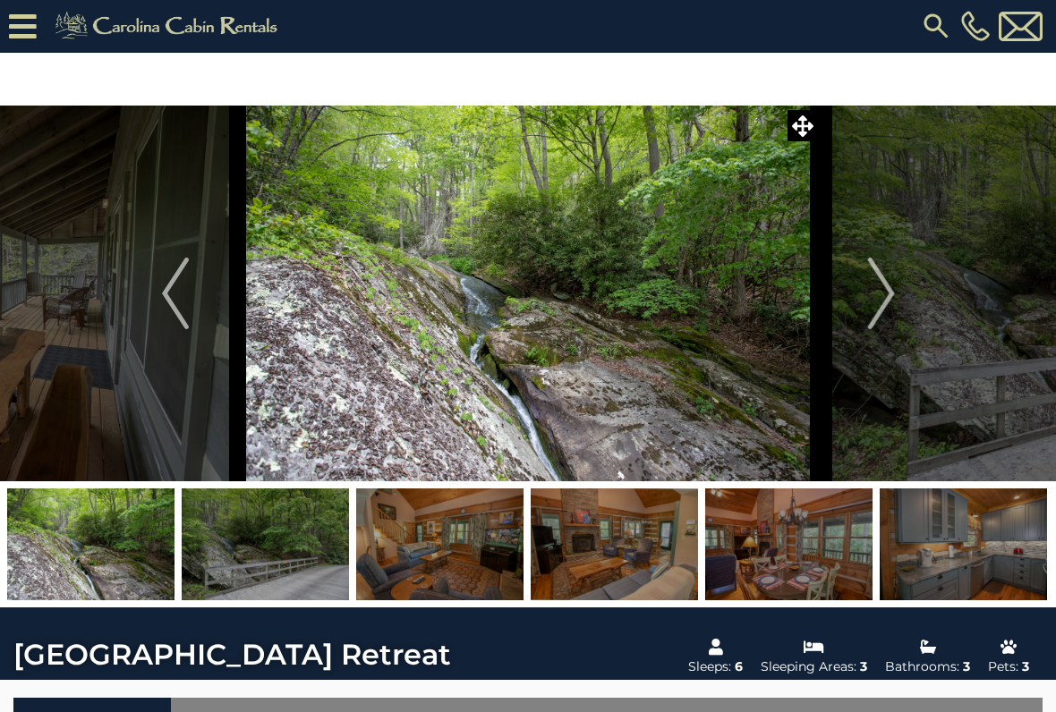
click at [871, 274] on img "Next" at bounding box center [880, 294] width 27 height 72
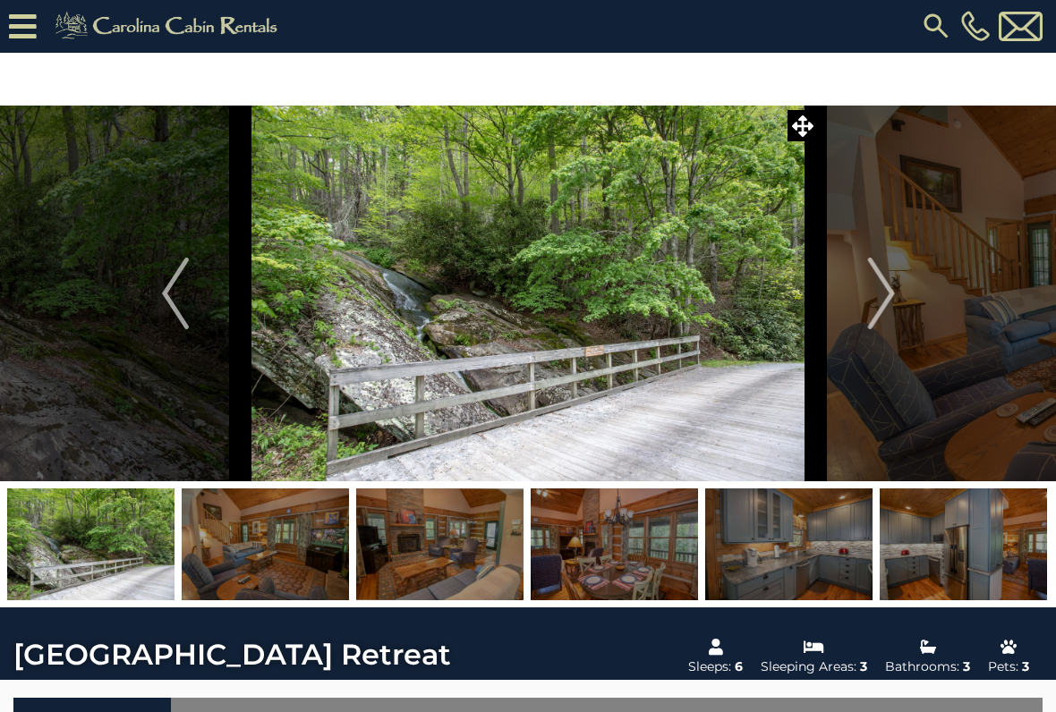
click at [863, 279] on button "Next" at bounding box center [880, 294] width 125 height 376
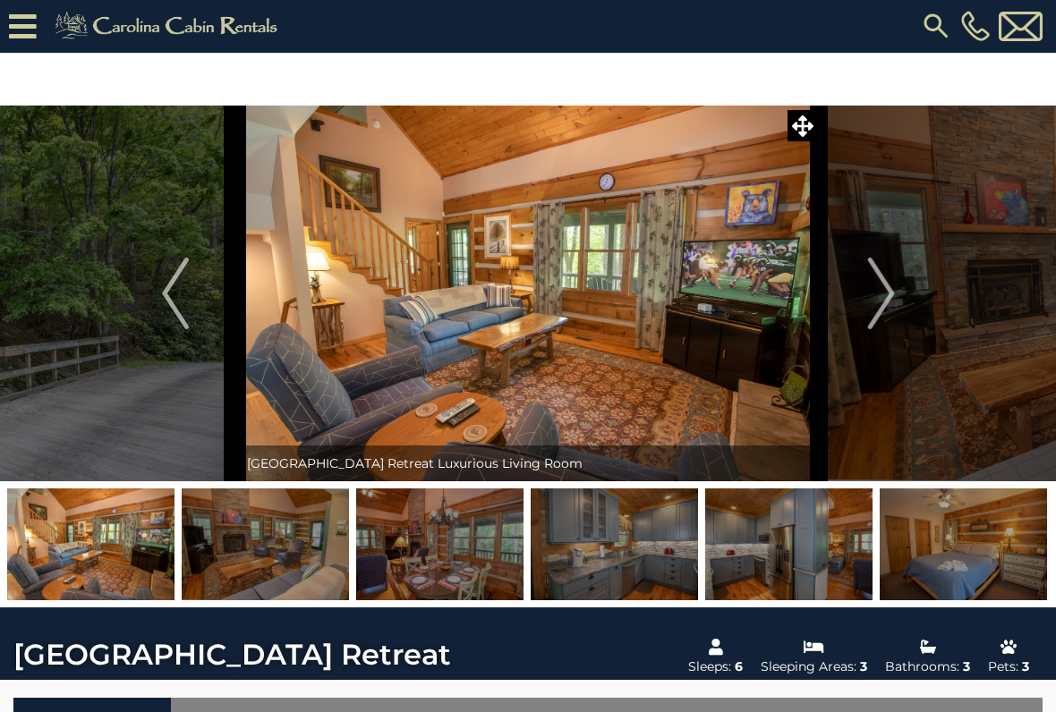
click at [884, 275] on img "Next" at bounding box center [880, 294] width 27 height 72
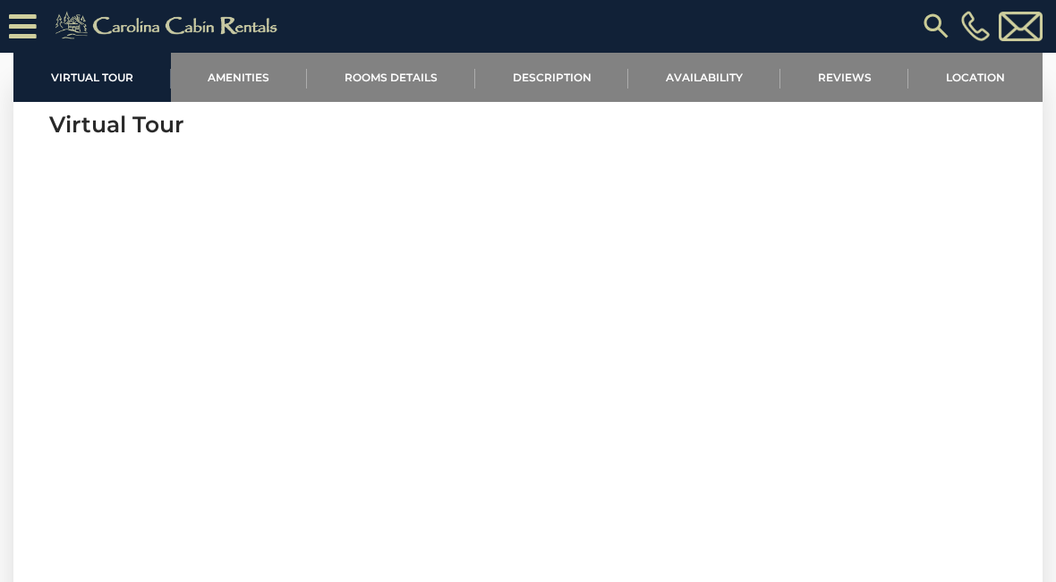
scroll to position [687, 0]
